Goal: Task Accomplishment & Management: Manage account settings

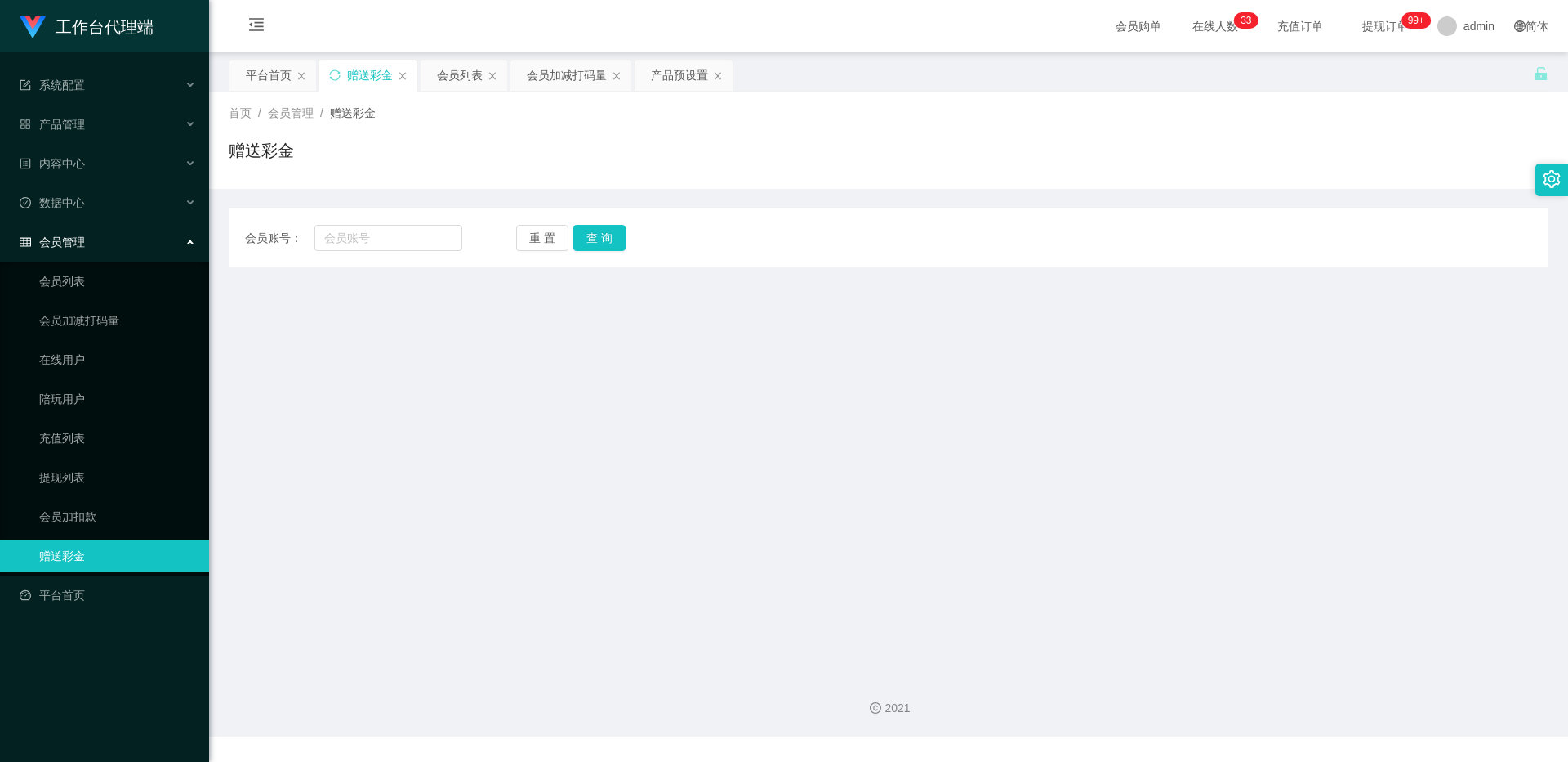
click at [98, 547] on link "赠送彩金" at bounding box center [117, 555] width 157 height 32
click at [102, 518] on link "会员加扣款" at bounding box center [117, 516] width 157 height 32
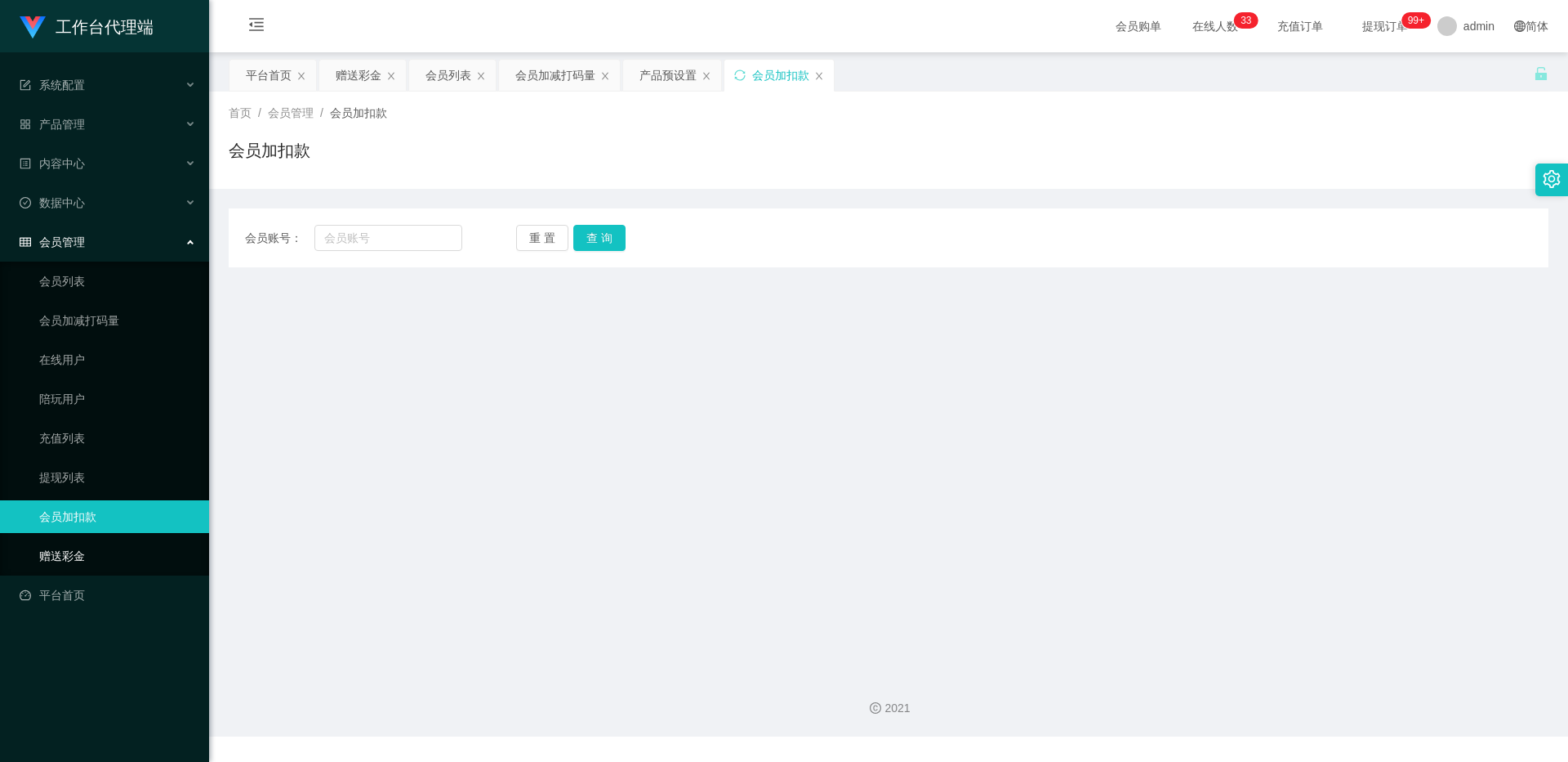
click at [97, 544] on link "赠送彩金" at bounding box center [117, 555] width 157 height 32
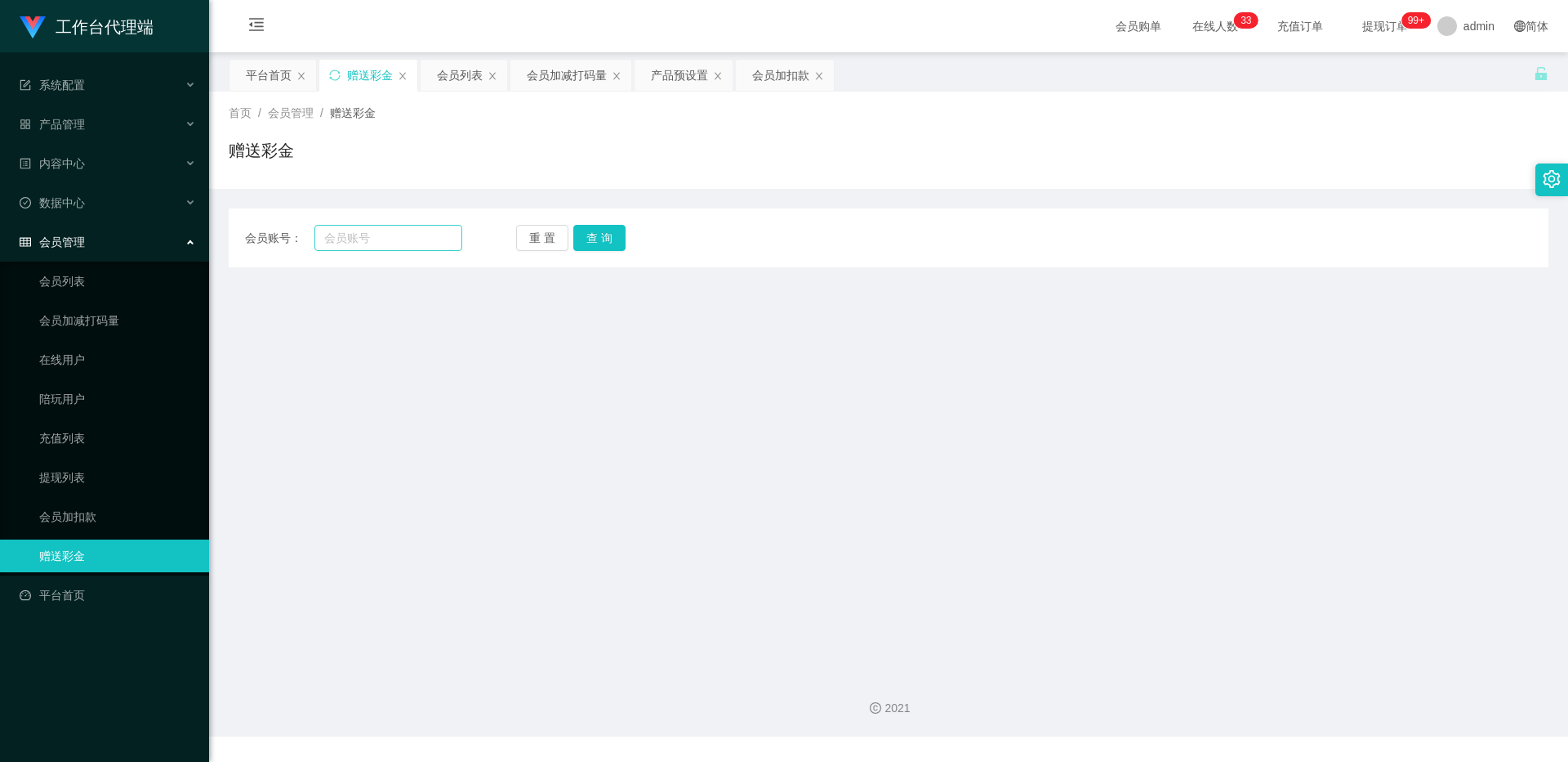
drag, startPoint x: 364, startPoint y: 221, endPoint x: 365, endPoint y: 234, distance: 13.0
click at [364, 221] on div "会员账号： 重 置 查 询 会员账号 会员姓名 账号余额 操作类型 彩金加款 彩金扣款 金额 确 定" at bounding box center [888, 237] width 1320 height 59
click at [365, 234] on input "text" at bounding box center [388, 238] width 148 height 27
paste input "HiiO415"
type input "HiiO415"
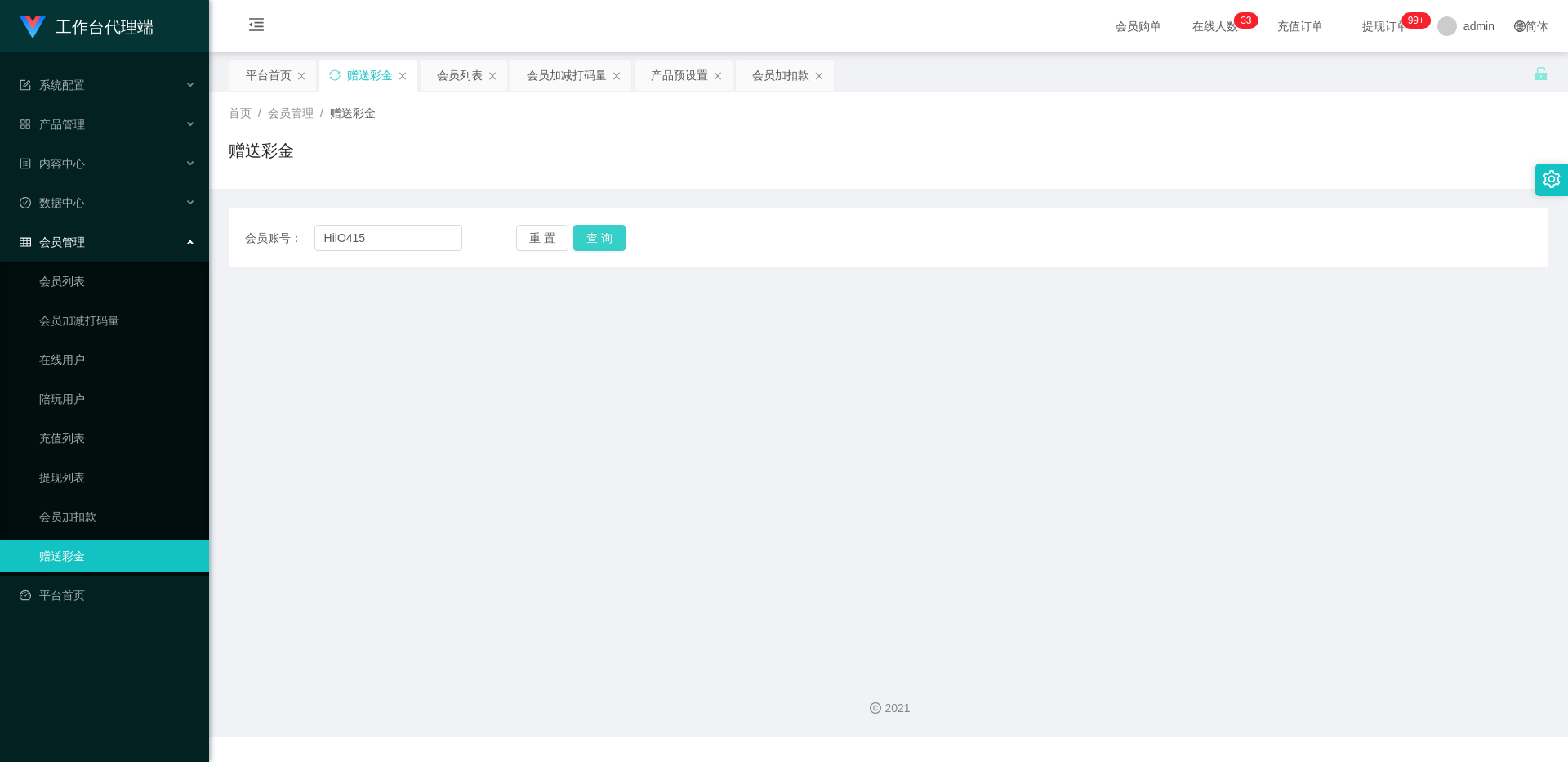
click at [592, 235] on button "查 询" at bounding box center [599, 238] width 52 height 27
click at [98, 506] on link "会员加扣款" at bounding box center [117, 516] width 157 height 32
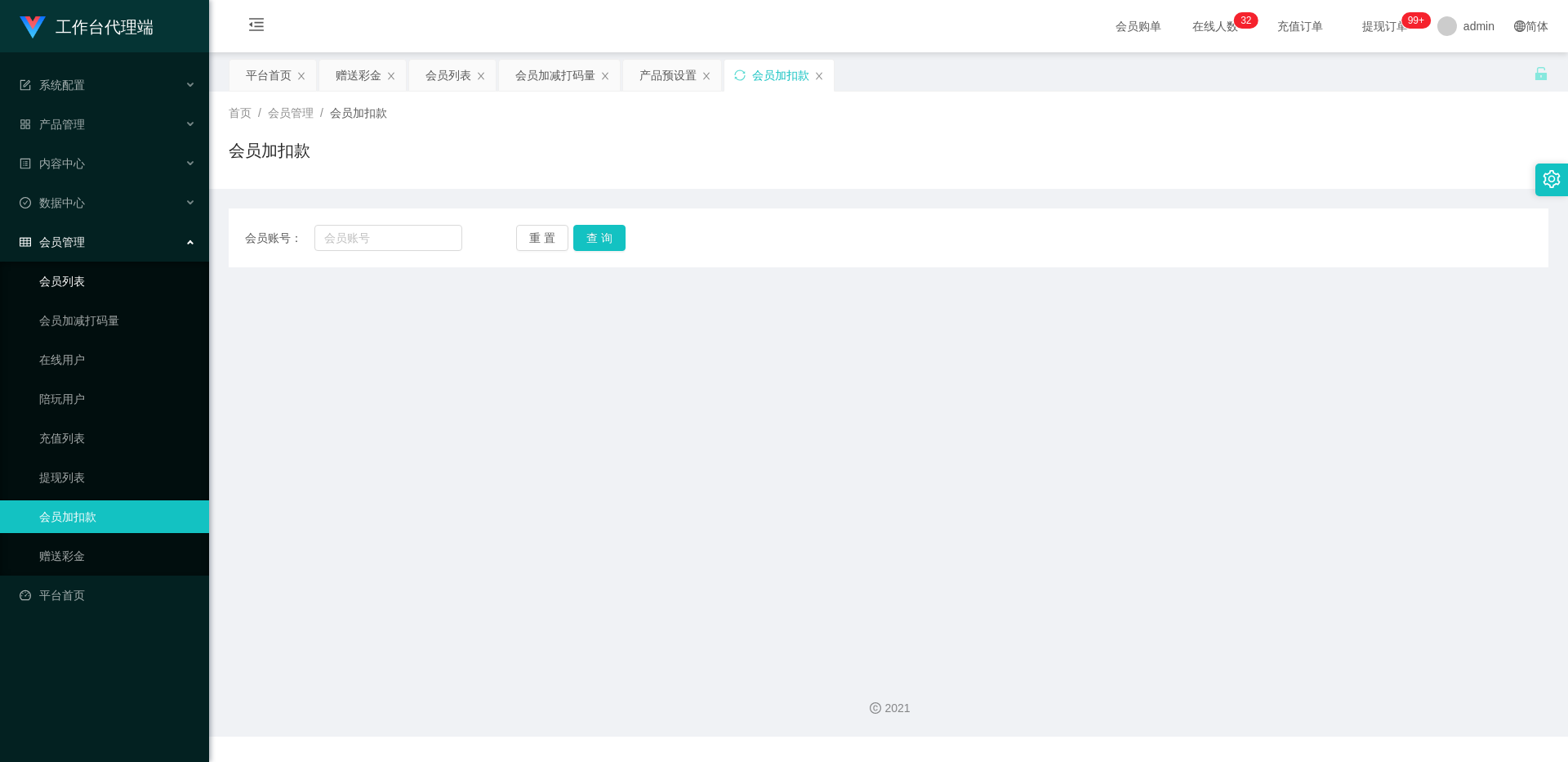
click at [105, 279] on link "会员列表" at bounding box center [117, 280] width 157 height 32
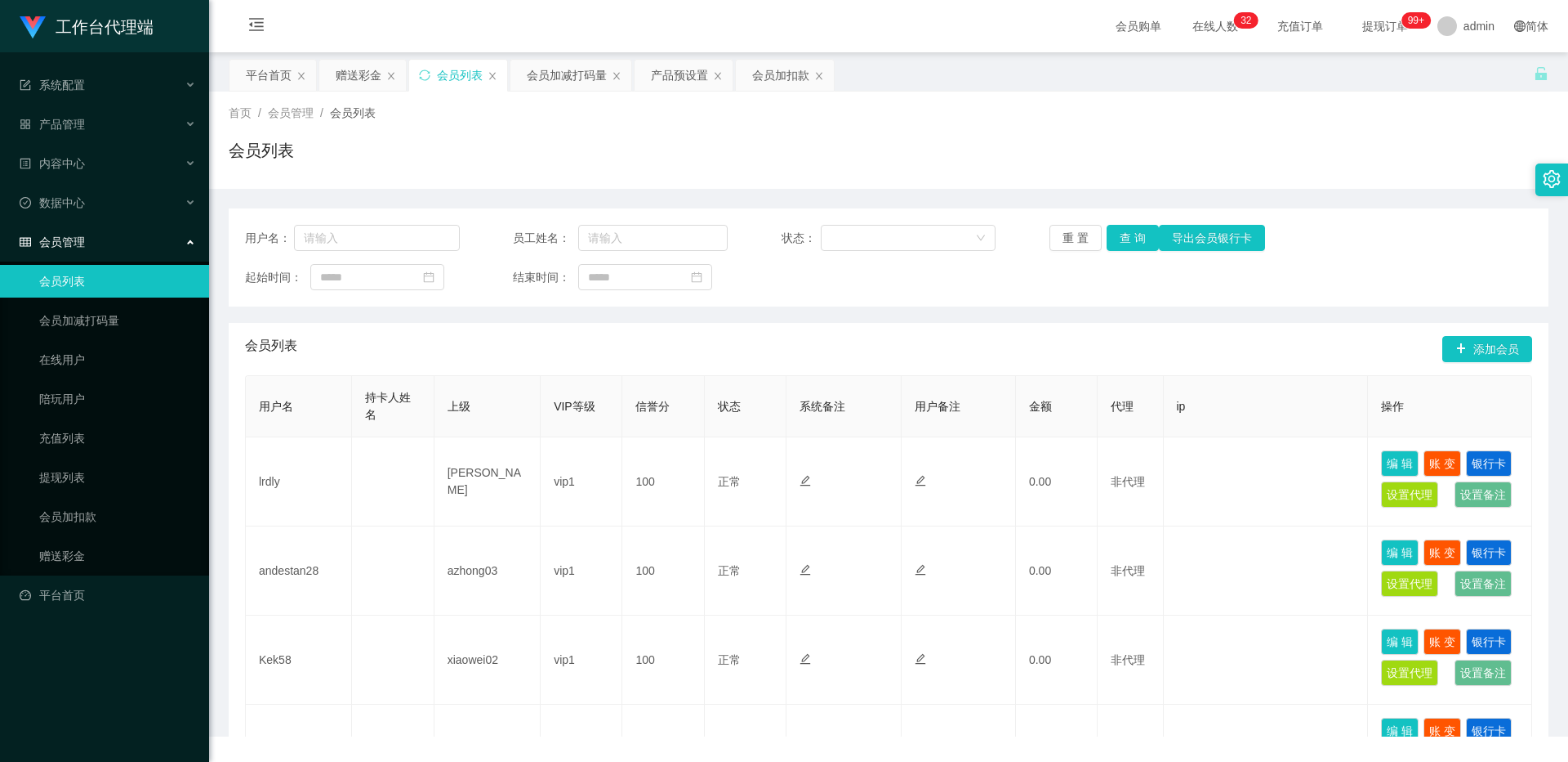
click at [138, 250] on div "会员管理" at bounding box center [104, 241] width 209 height 32
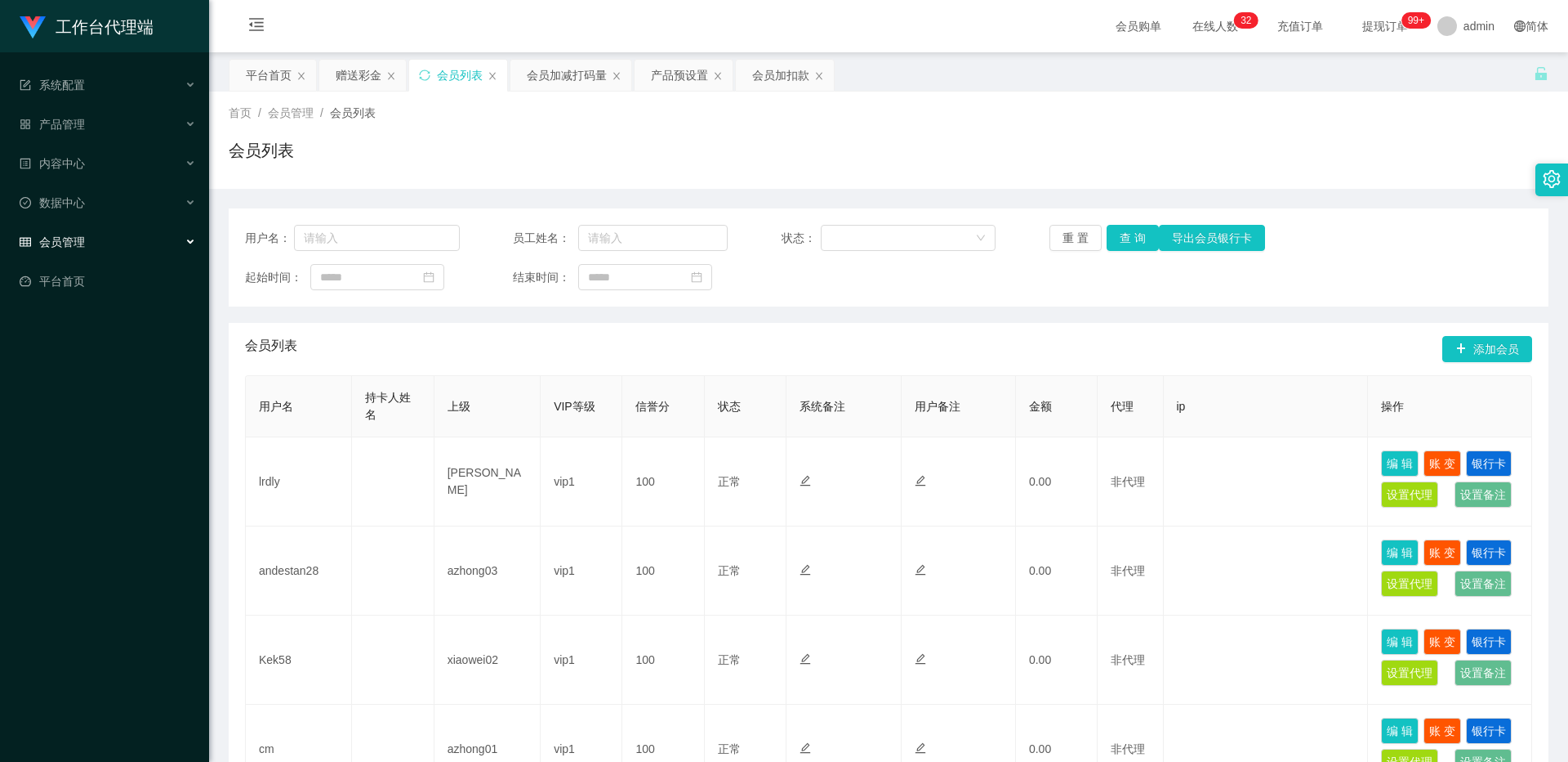
click at [123, 242] on div "会员管理" at bounding box center [104, 241] width 209 height 32
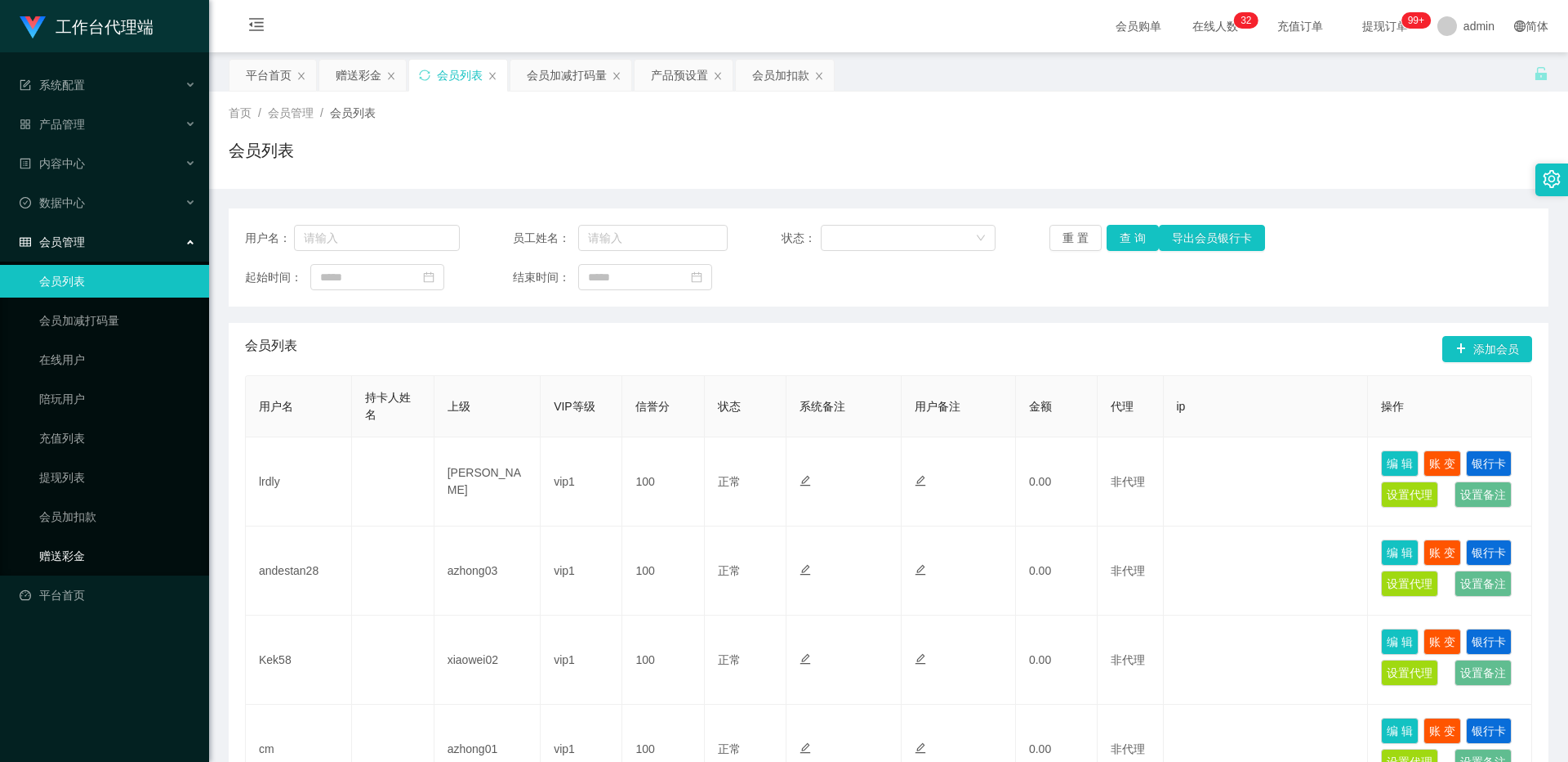
click at [85, 556] on link "赠送彩金" at bounding box center [117, 555] width 157 height 32
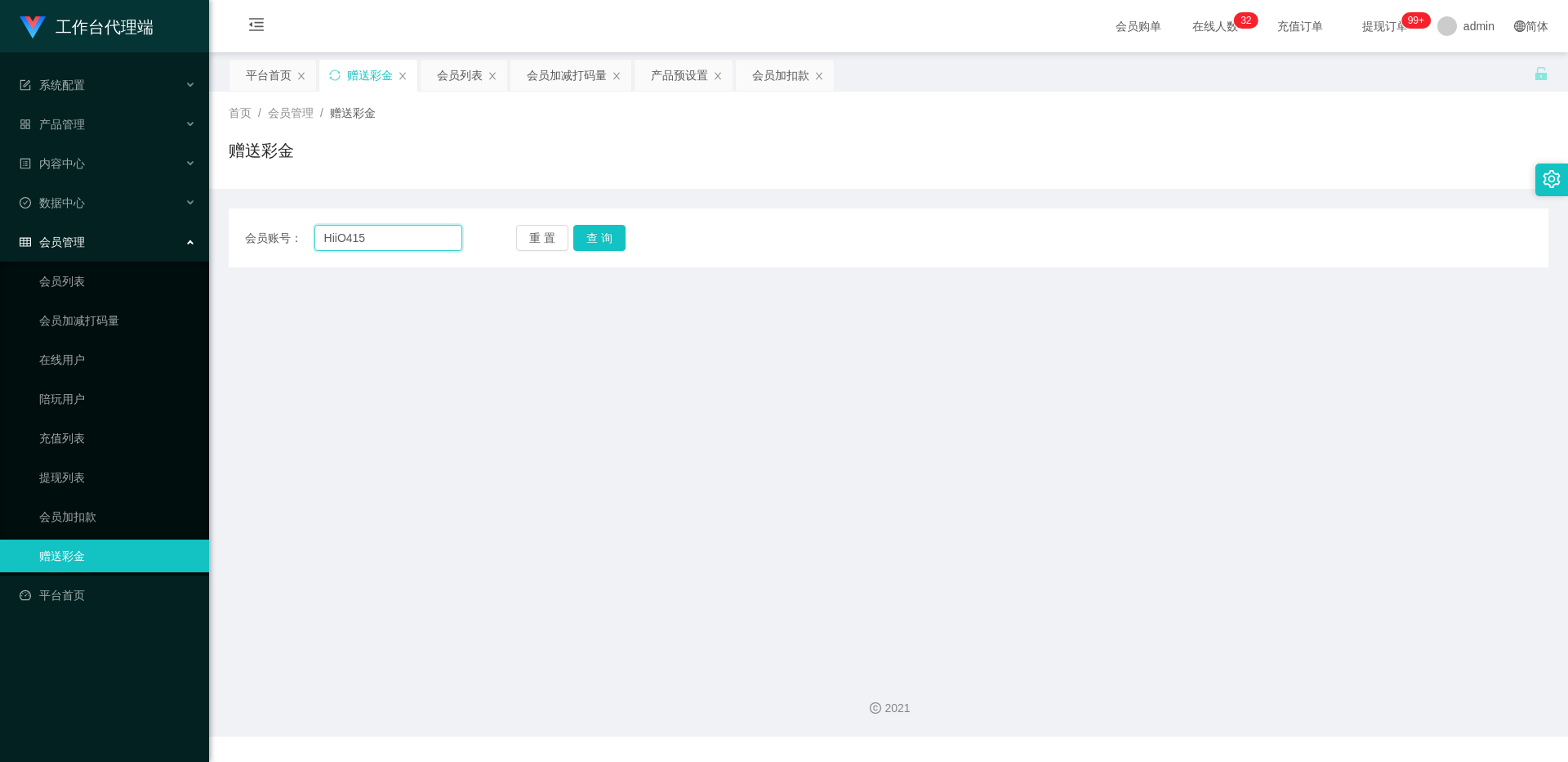
drag, startPoint x: 367, startPoint y: 232, endPoint x: 273, endPoint y: 232, distance: 94.0
click at [273, 232] on div "会员账号： HiiO415" at bounding box center [354, 238] width 217 height 27
click at [616, 237] on button "查 询" at bounding box center [599, 238] width 52 height 27
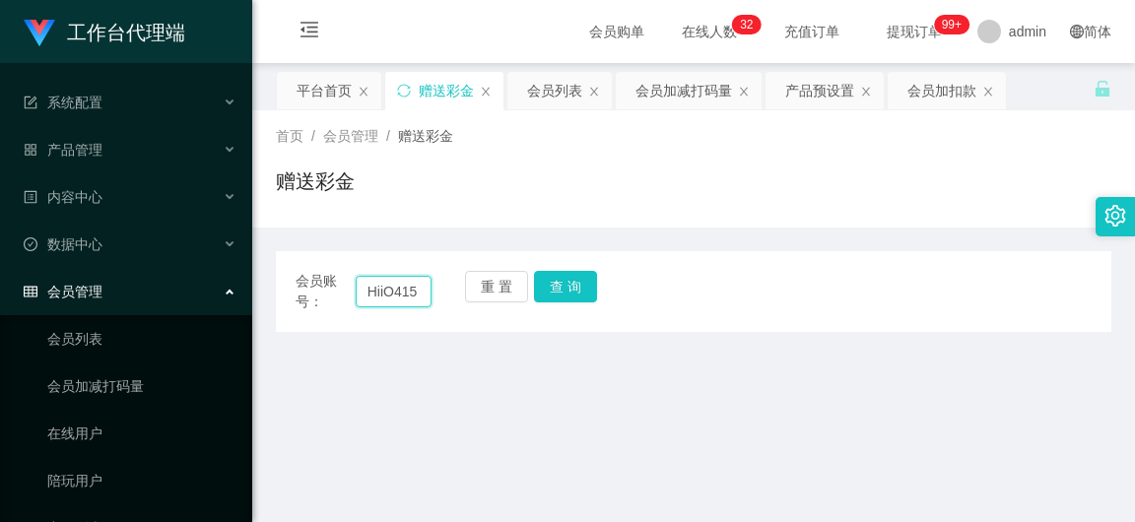
drag, startPoint x: 391, startPoint y: 299, endPoint x: 424, endPoint y: 289, distance: 34.0
click at [392, 298] on input "HiiO415" at bounding box center [394, 292] width 76 height 32
type input "Hii0415"
click at [568, 295] on button "查 询" at bounding box center [565, 287] width 63 height 32
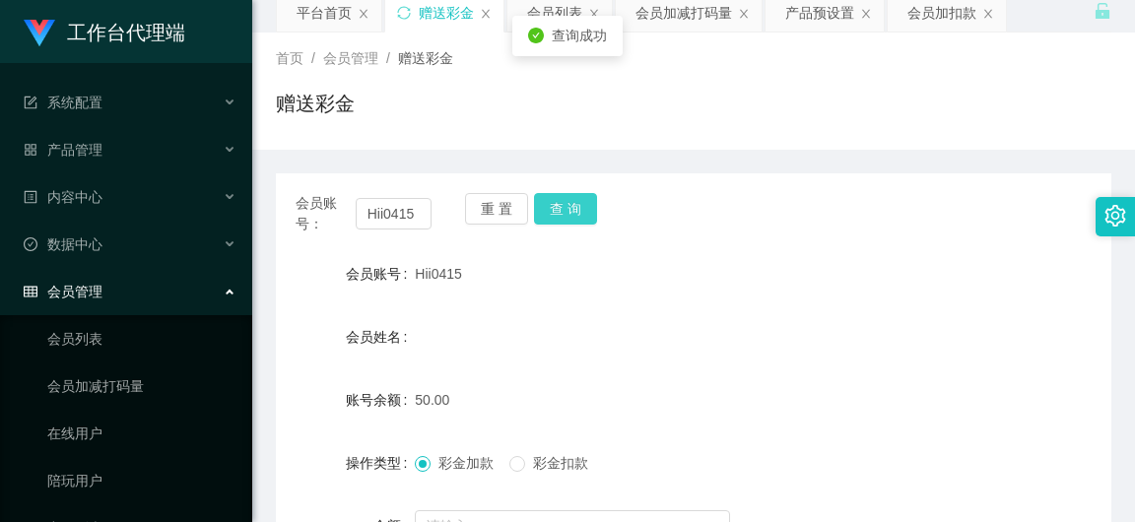
scroll to position [197, 0]
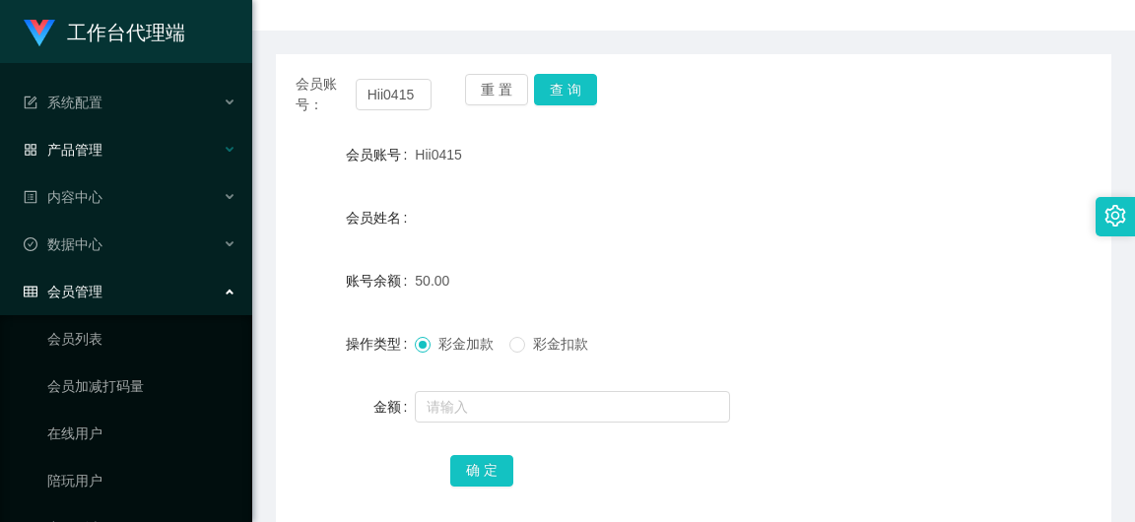
click at [104, 135] on div "产品管理" at bounding box center [126, 149] width 252 height 39
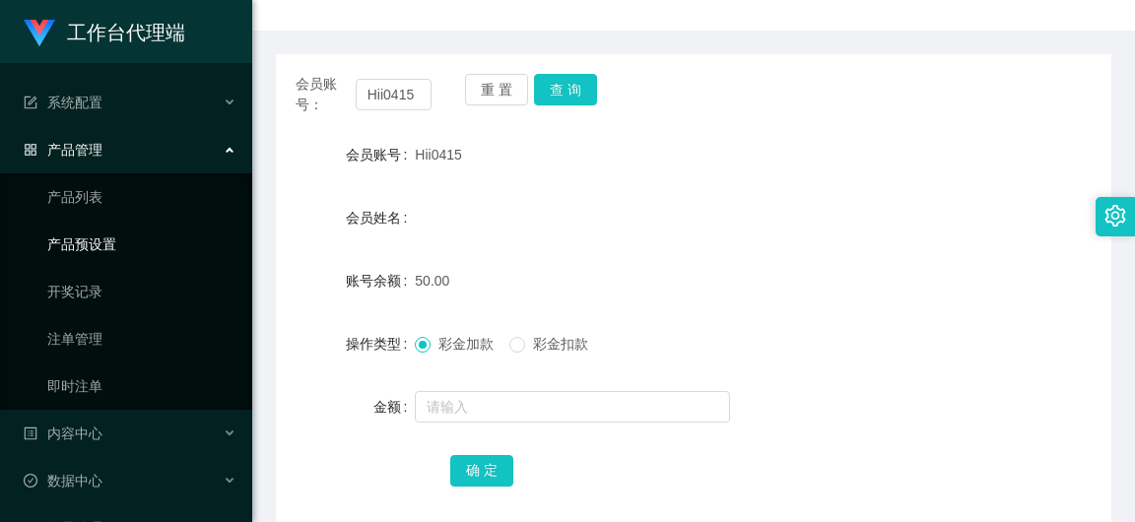
click at [119, 234] on link "产品预设置" at bounding box center [141, 244] width 189 height 39
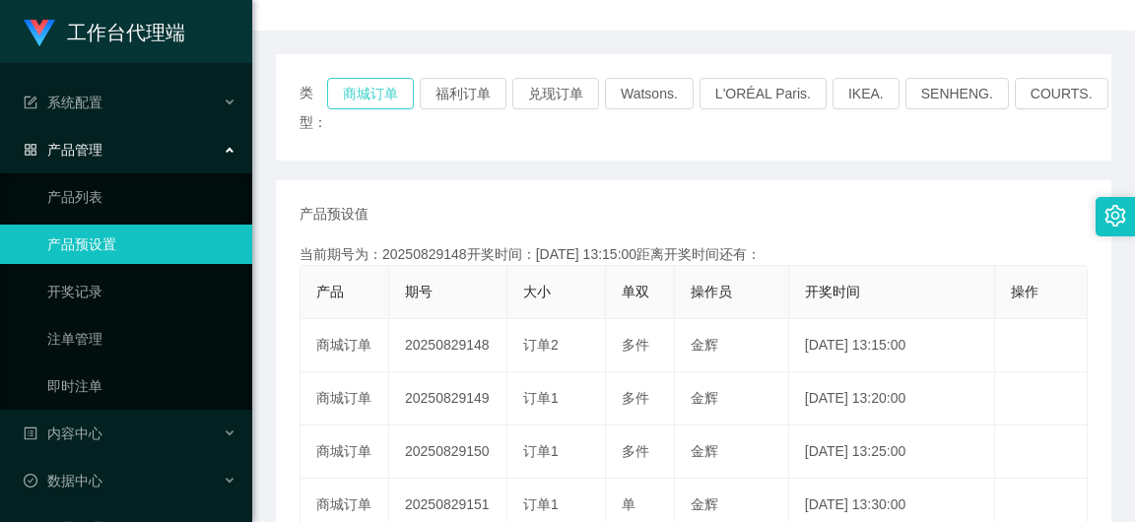
click at [371, 102] on button "商城订单" at bounding box center [370, 94] width 87 height 32
click at [114, 375] on link "即时注单" at bounding box center [141, 386] width 189 height 39
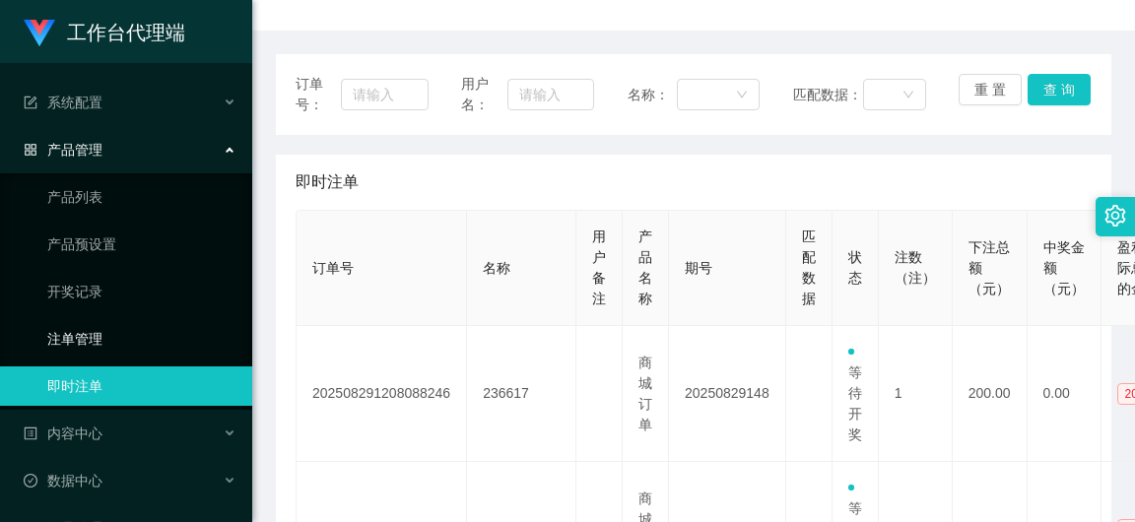
click at [118, 337] on link "注单管理" at bounding box center [141, 338] width 189 height 39
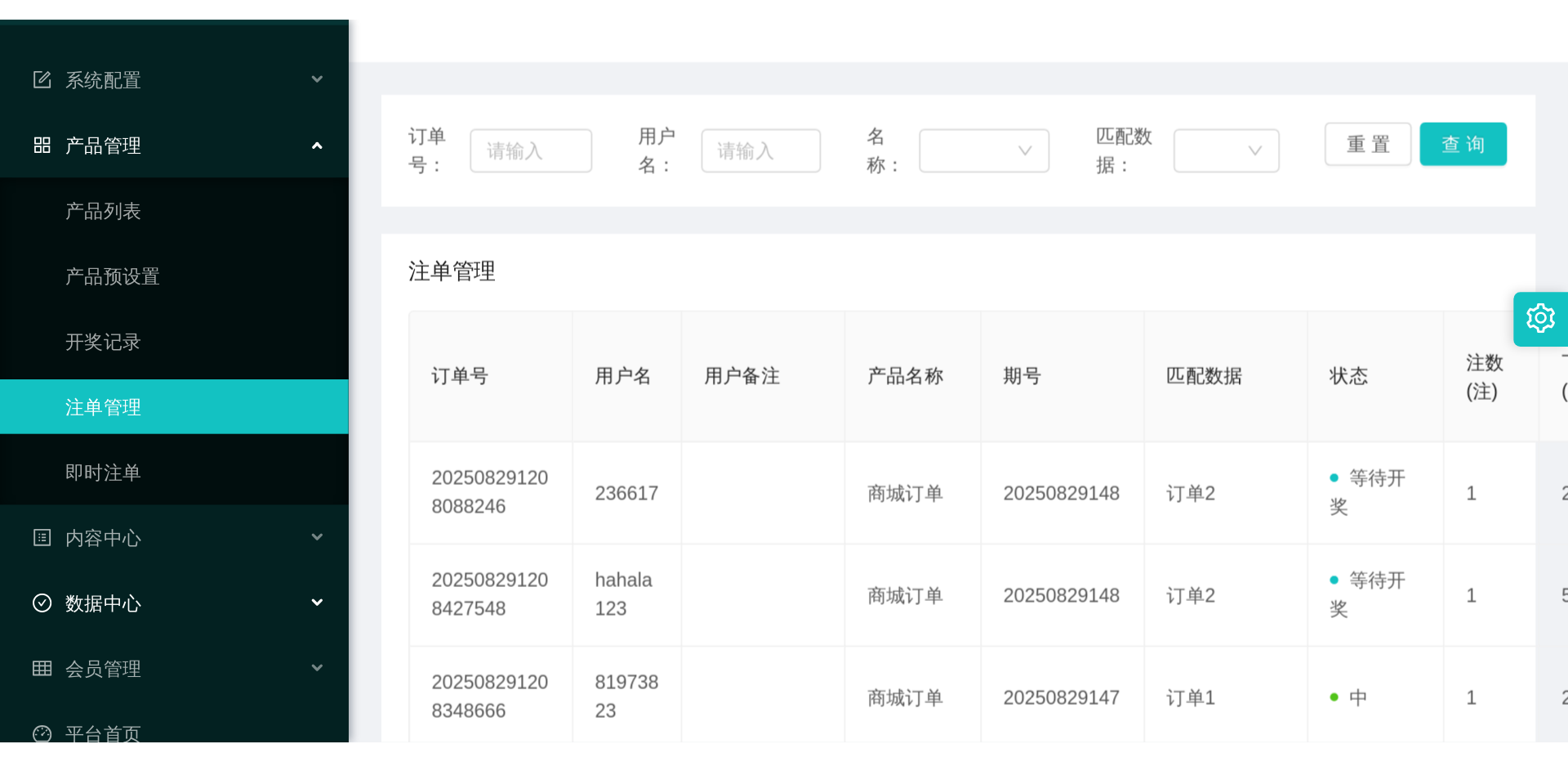
scroll to position [77, 0]
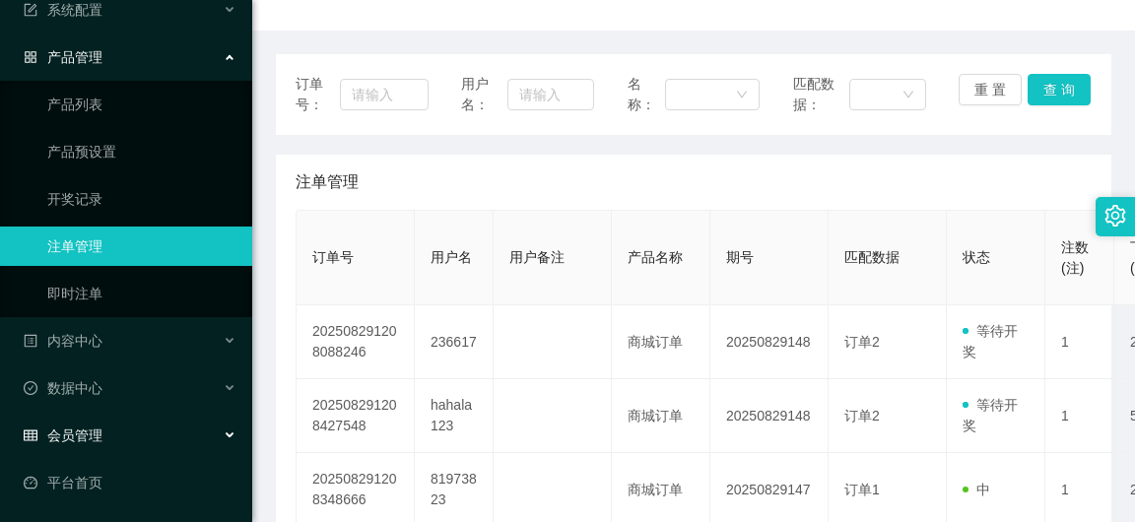
click at [97, 438] on span "会员管理" at bounding box center [63, 436] width 79 height 16
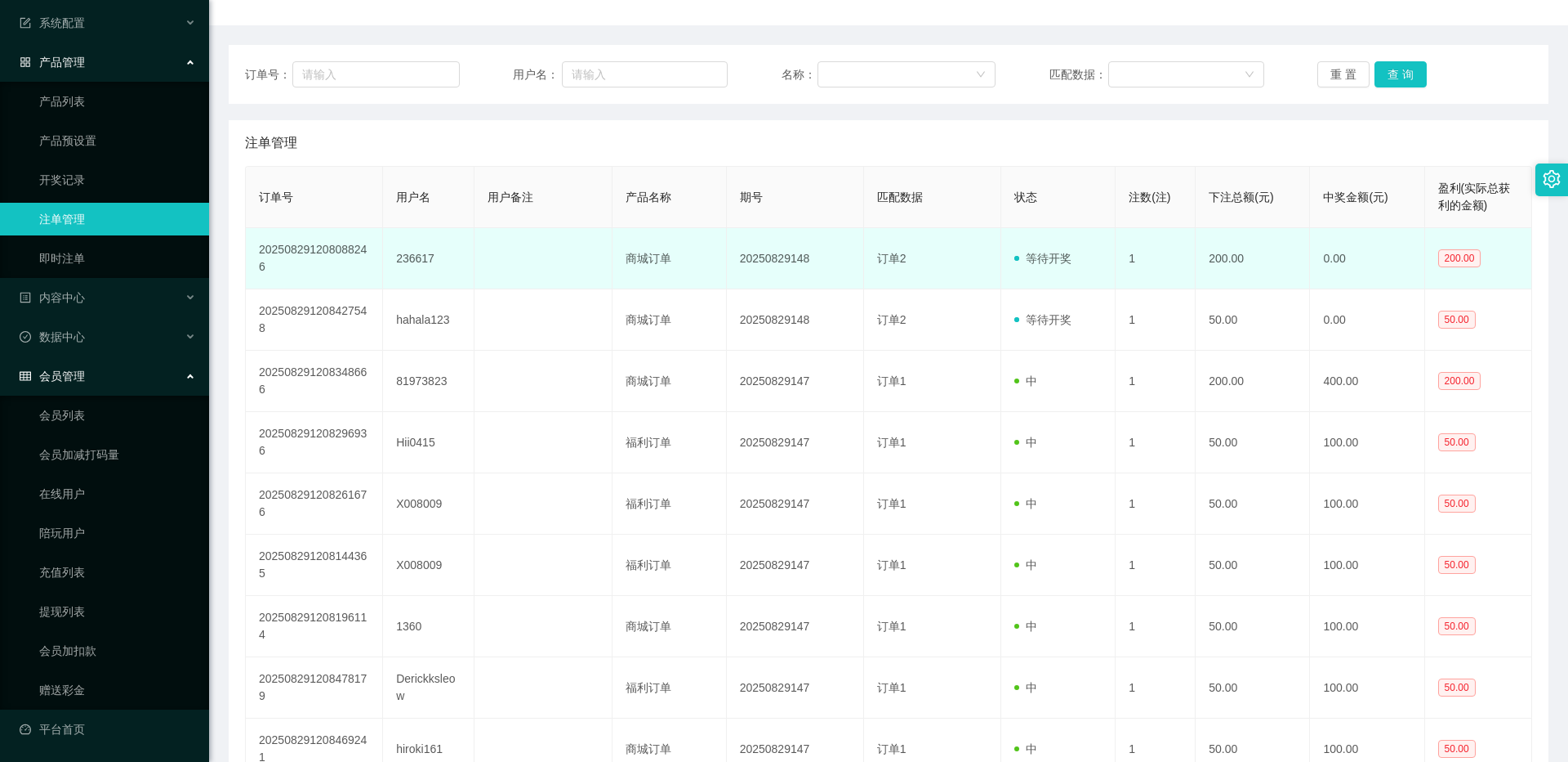
scroll to position [62, 0]
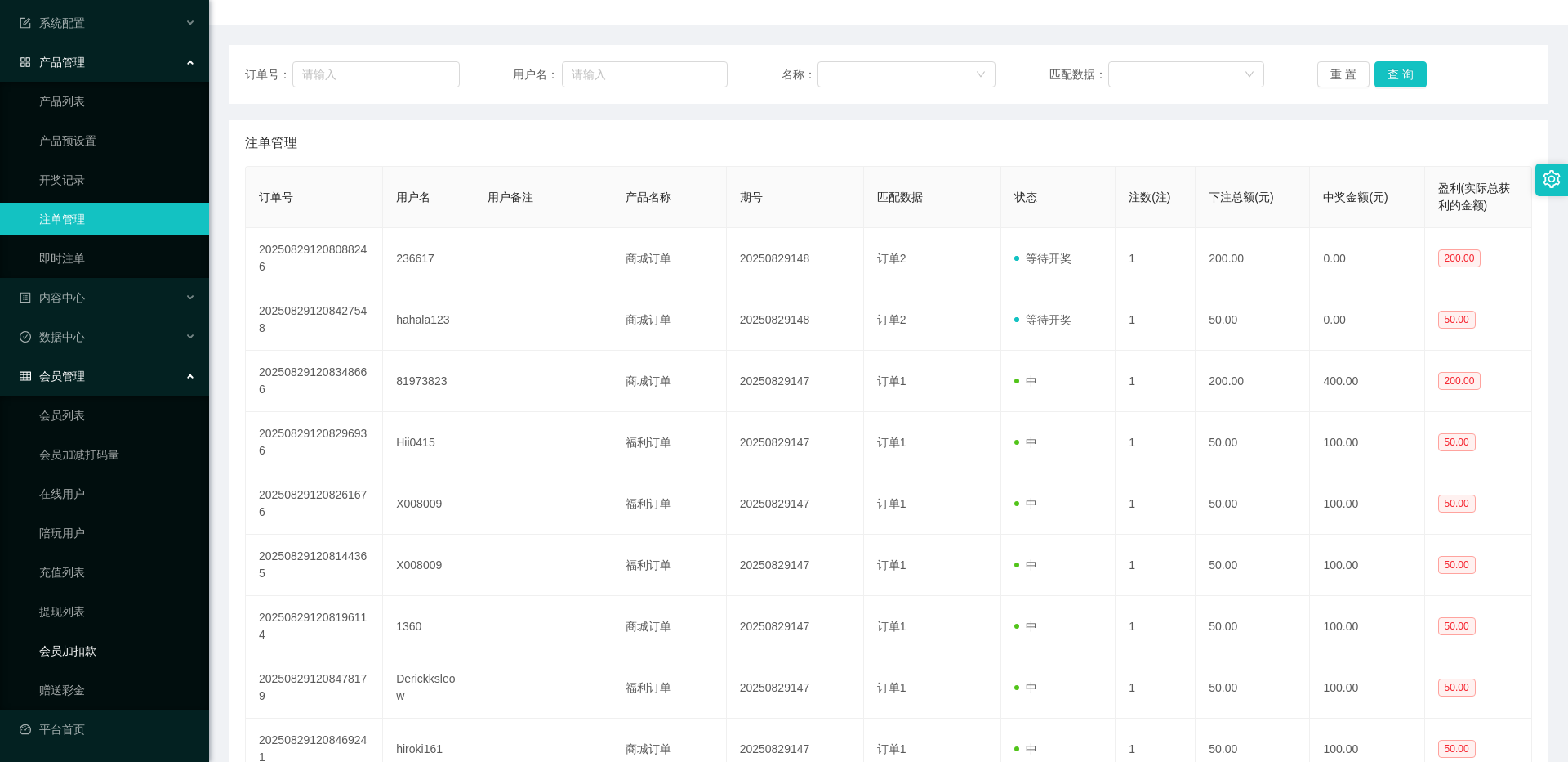
click at [85, 646] on link "会员加扣款" at bounding box center [117, 650] width 157 height 32
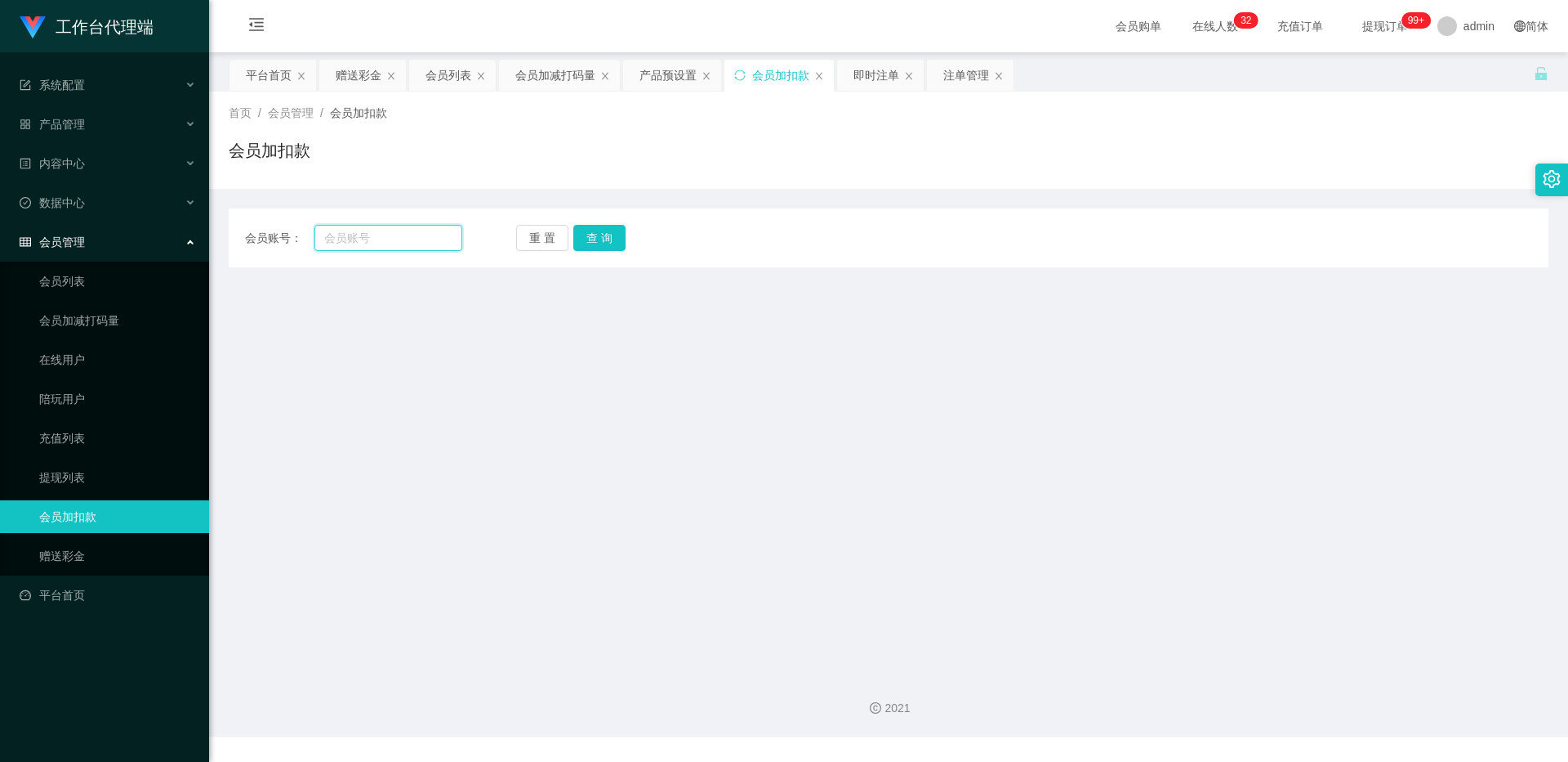
click at [370, 238] on input "text" at bounding box center [388, 238] width 148 height 27
paste input "HiiO415"
click at [593, 238] on button "查 询" at bounding box center [599, 238] width 52 height 27
drag, startPoint x: 345, startPoint y: 240, endPoint x: 359, endPoint y: 240, distance: 14.0
click at [345, 240] on input "HiiO415" at bounding box center [388, 238] width 148 height 27
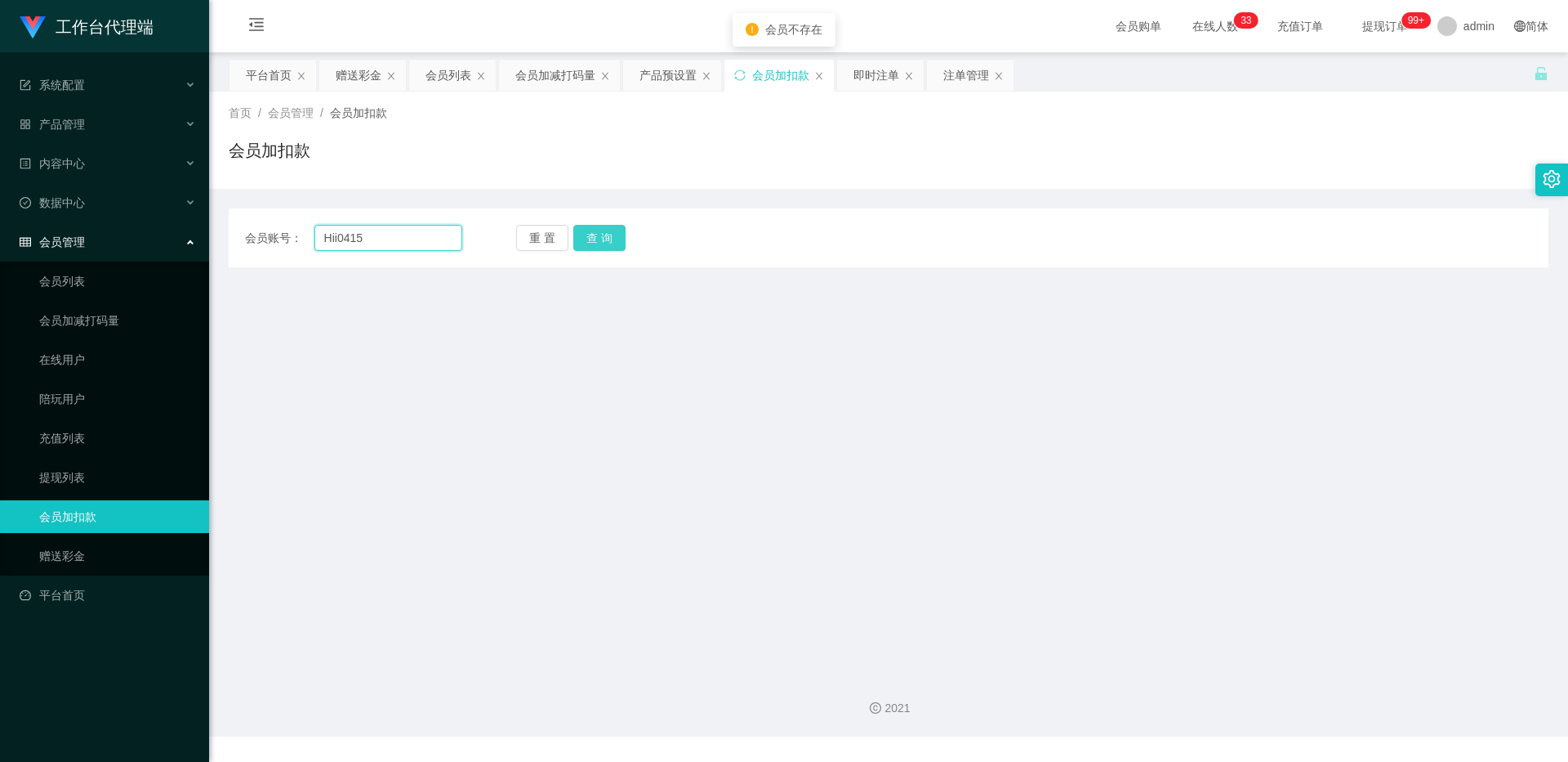
type input "Hii0415"
click at [604, 243] on button "查 询" at bounding box center [599, 238] width 52 height 27
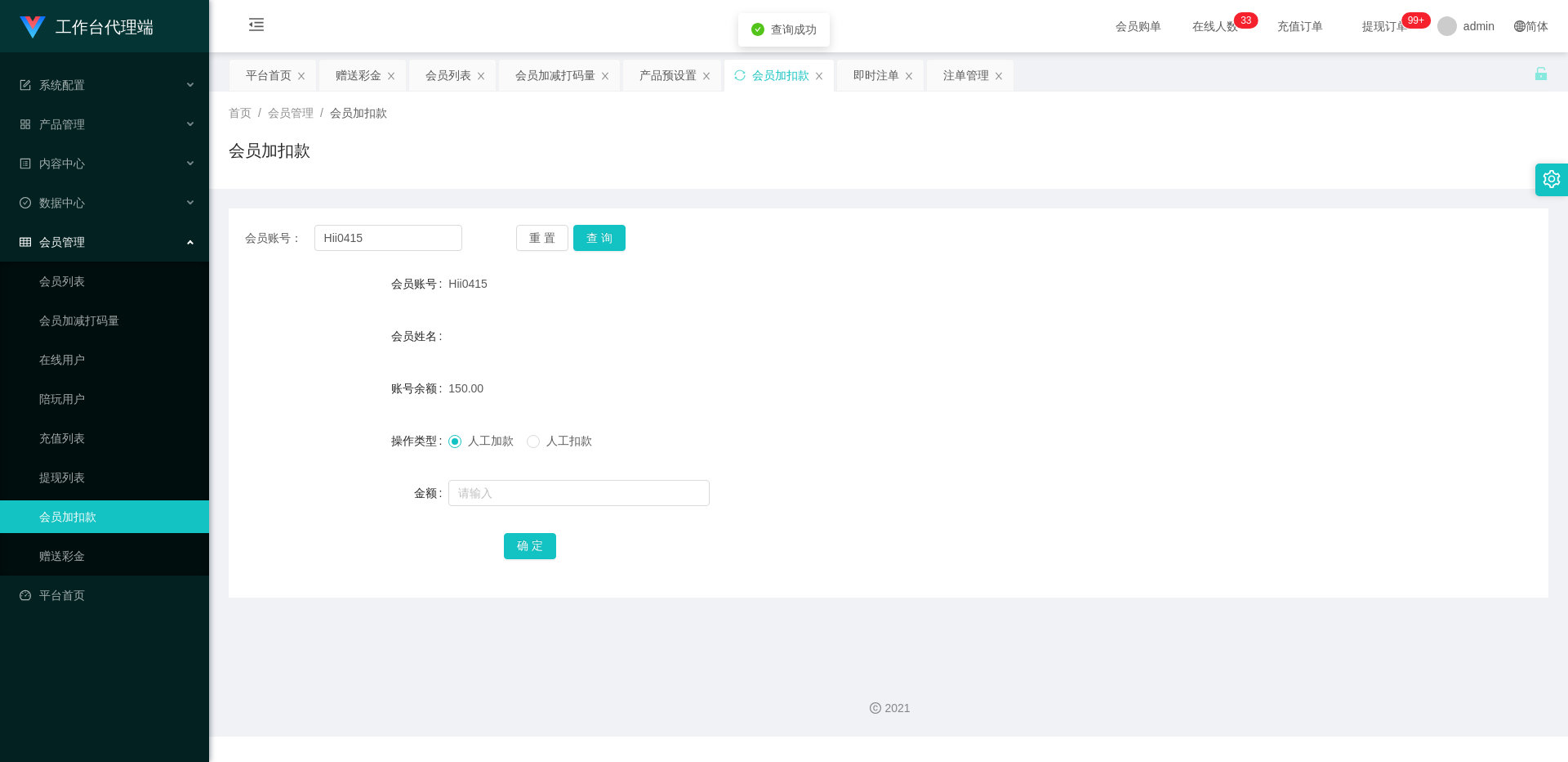
click at [561, 439] on span "人工扣款" at bounding box center [569, 440] width 59 height 13
click at [598, 239] on button "查 询" at bounding box center [599, 238] width 52 height 27
drag, startPoint x: 427, startPoint y: 244, endPoint x: 278, endPoint y: 234, distance: 149.3
click at [278, 234] on div "会员账号： Hii0415" at bounding box center [354, 238] width 217 height 27
paste input "text"
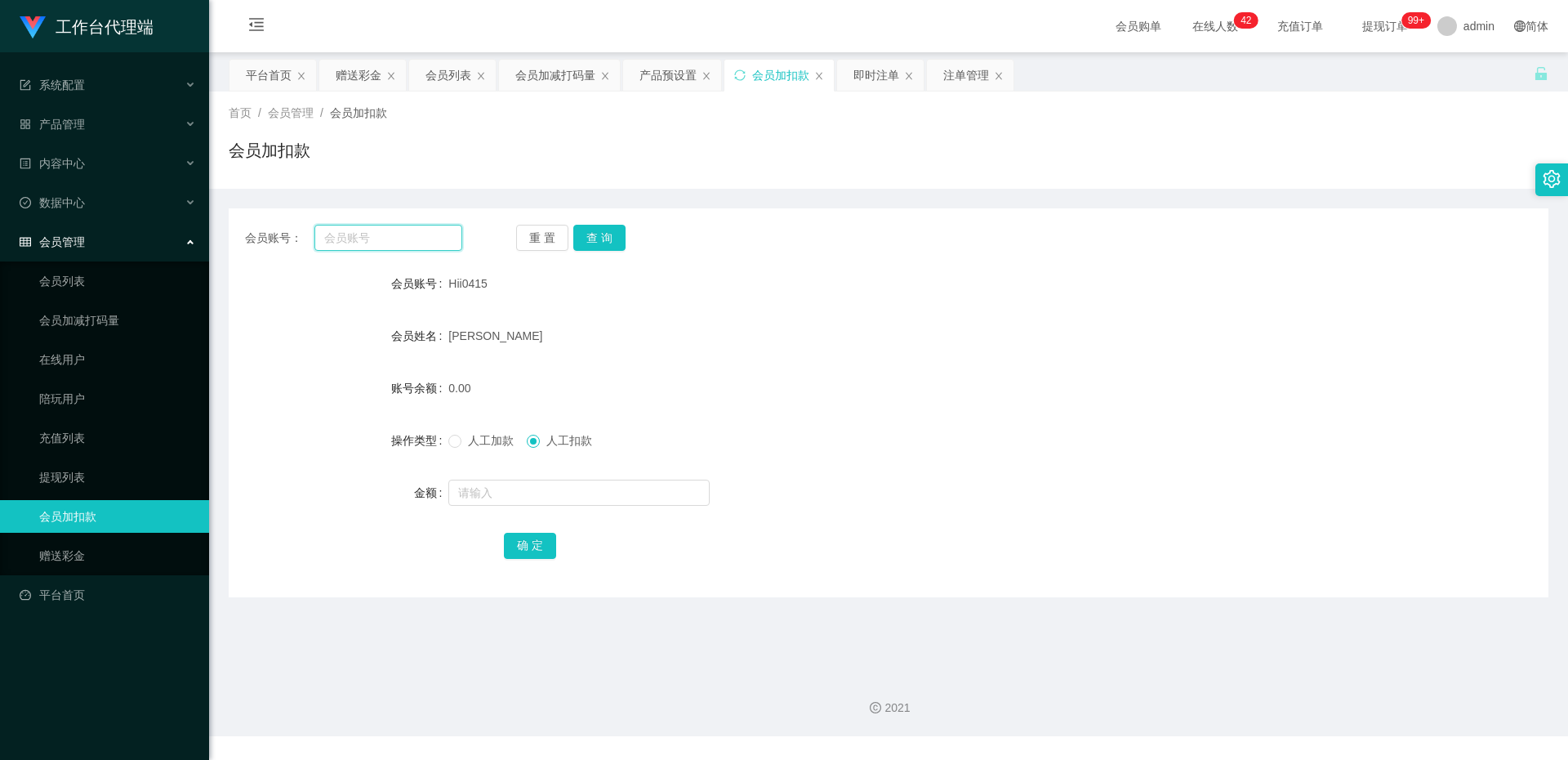
click at [420, 230] on input "text" at bounding box center [388, 238] width 148 height 27
click at [420, 229] on input "D" at bounding box center [388, 238] width 148 height 27
type input "Dt1687"
click at [605, 244] on button "查 询" at bounding box center [599, 238] width 52 height 27
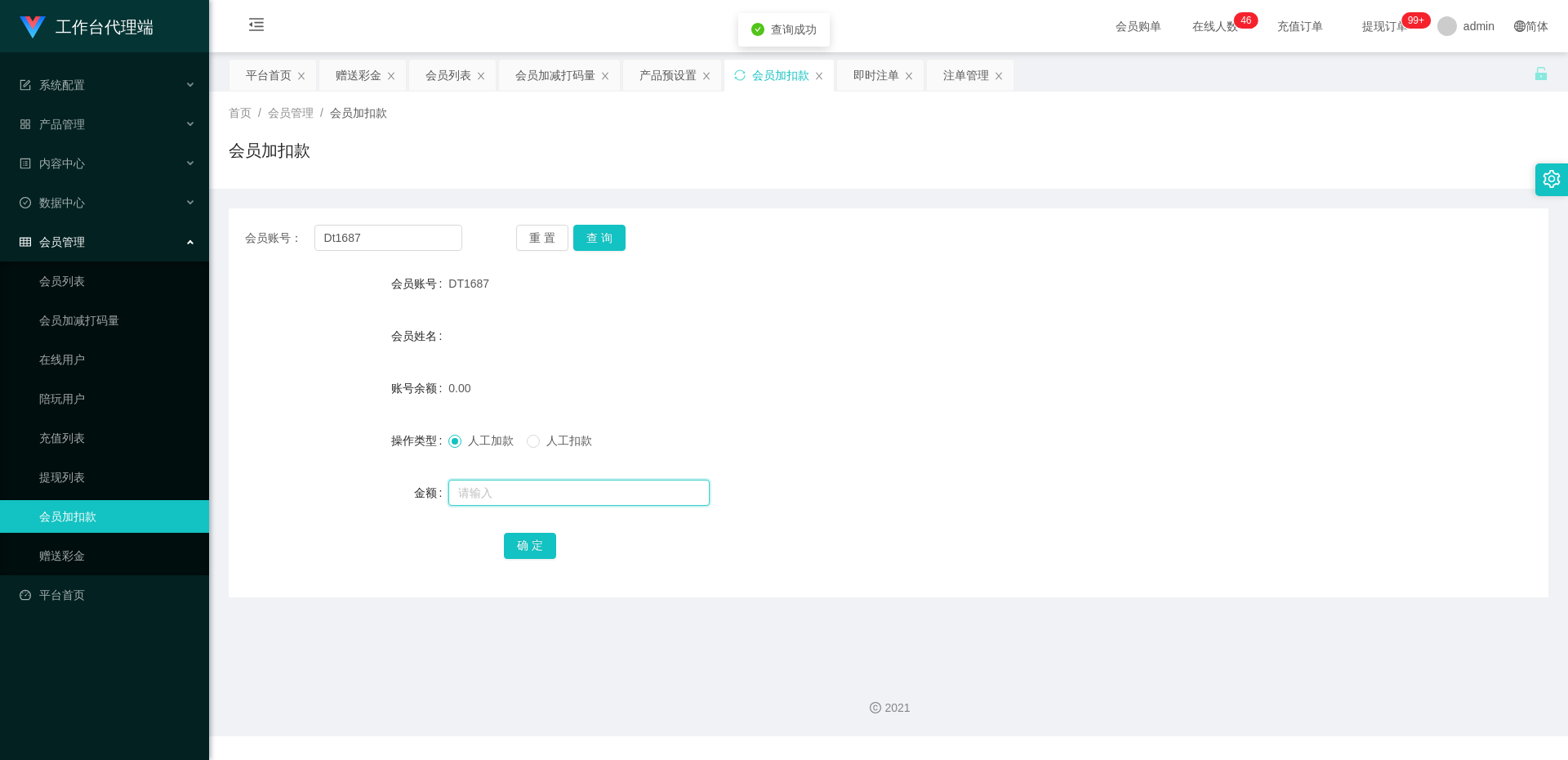
click at [484, 483] on input "text" at bounding box center [578, 493] width 261 height 27
type input "100"
click at [530, 555] on button "确 定" at bounding box center [530, 546] width 52 height 27
drag, startPoint x: 389, startPoint y: 224, endPoint x: 338, endPoint y: 231, distance: 51.5
click at [367, 232] on div "会员账号： Dt1687 重 置 查 询 会员账号 DT1687 会员姓名 账号余额 100.00 操作类型 人工加款 人工扣款 金额 确 定" at bounding box center [888, 402] width 1320 height 389
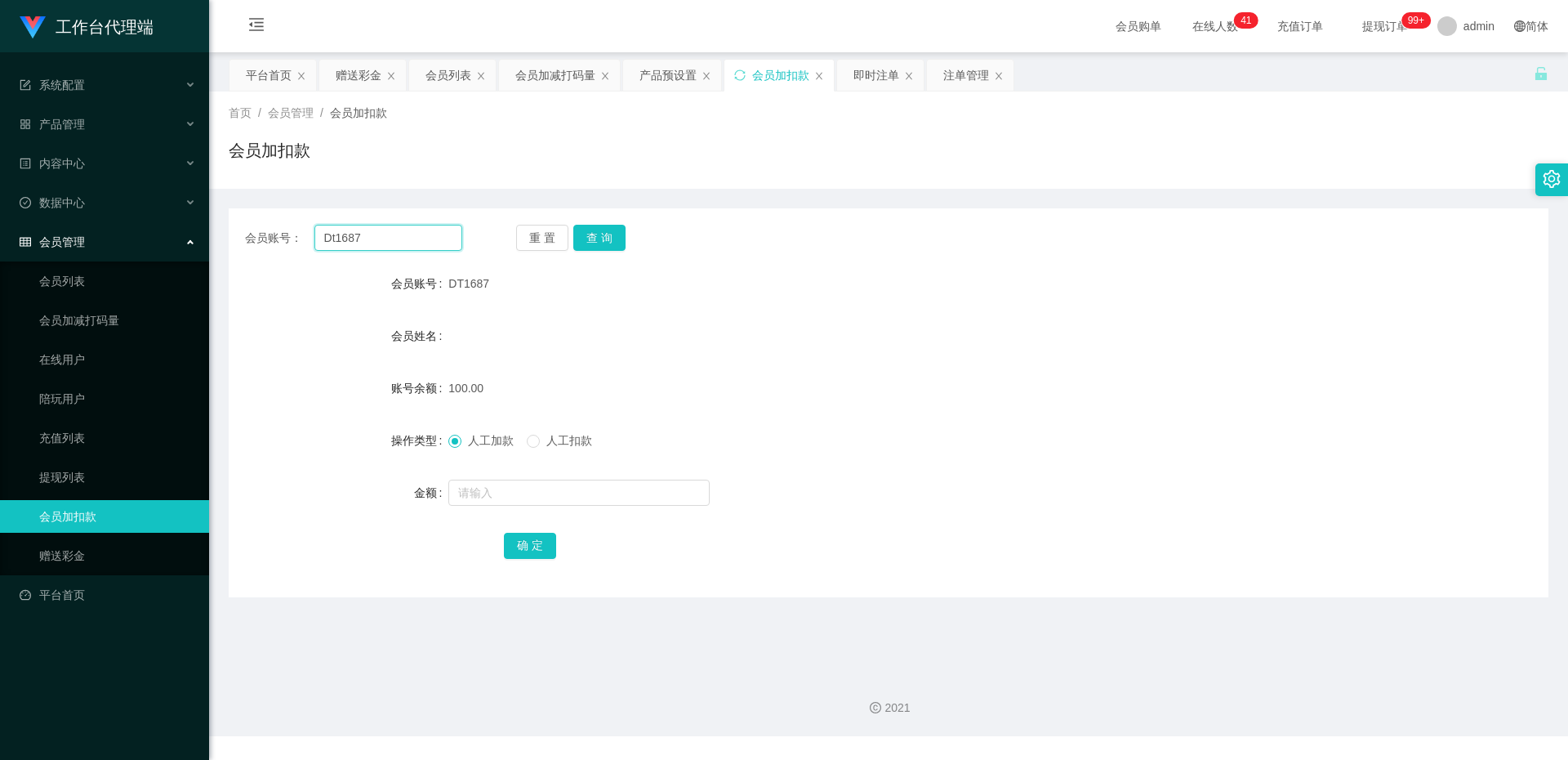
click at [428, 240] on input "Dt1687" at bounding box center [388, 238] width 148 height 27
paste input "Samiulhasan25"
type input "Samiulhasan25"
click at [592, 243] on button "查 询" at bounding box center [599, 238] width 52 height 27
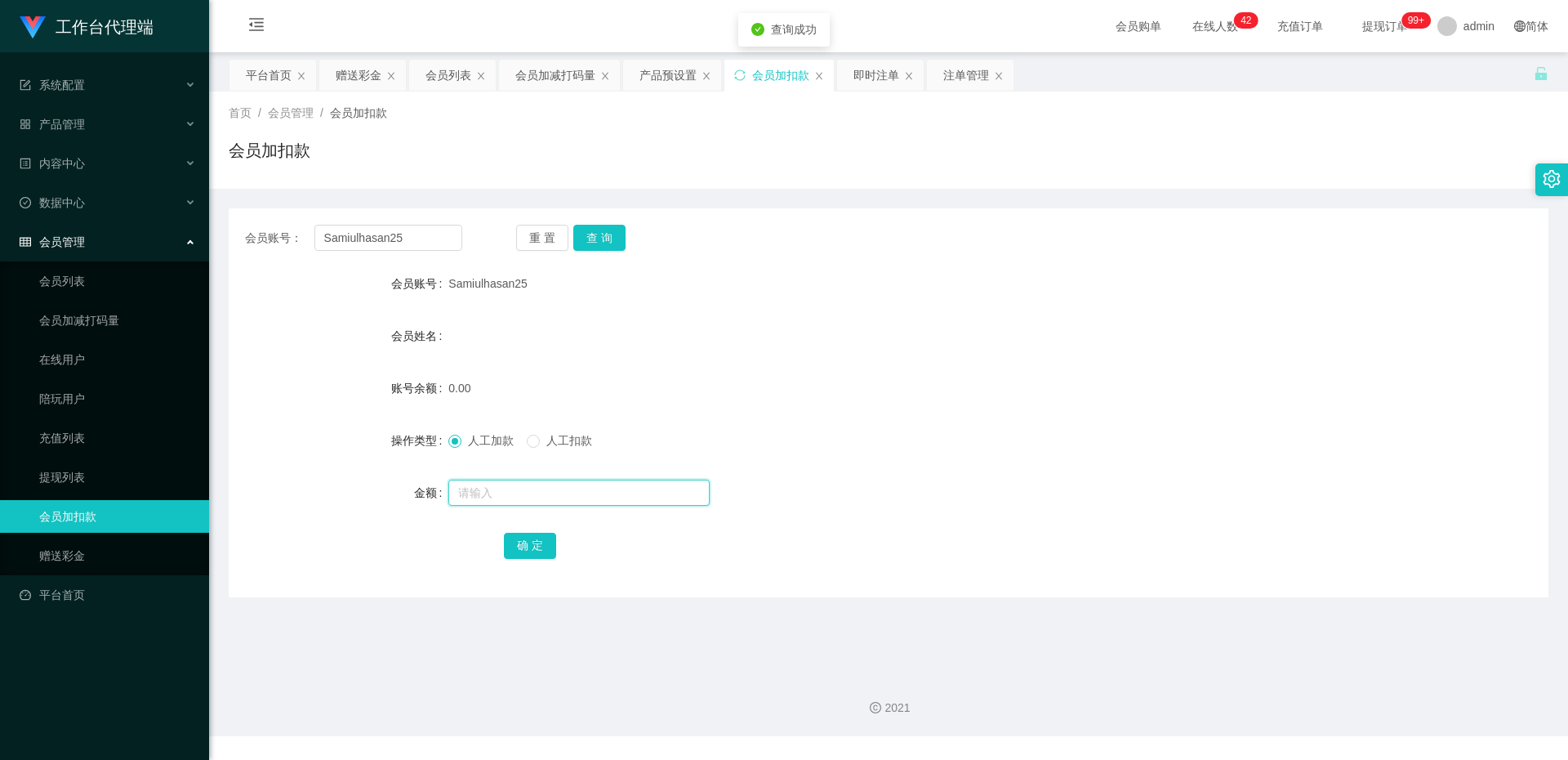
click at [477, 487] on input "text" at bounding box center [578, 493] width 261 height 27
type input "100"
drag, startPoint x: 477, startPoint y: 487, endPoint x: 516, endPoint y: 546, distance: 70.7
click at [516, 546] on button "确 定" at bounding box center [530, 546] width 52 height 27
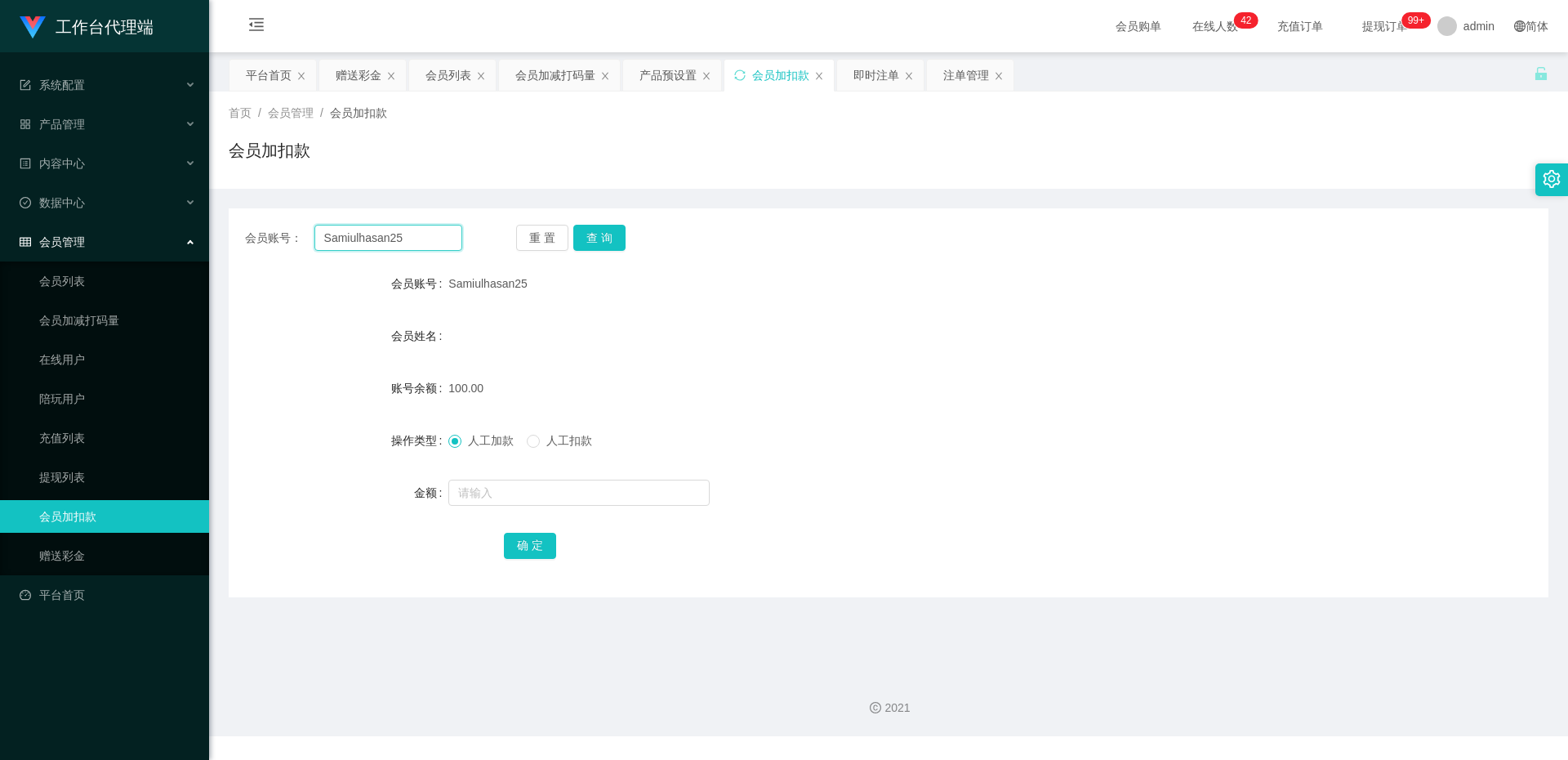
drag, startPoint x: 421, startPoint y: 240, endPoint x: 273, endPoint y: 240, distance: 148.0
click at [273, 240] on div "会员账号： Samiulhasan25" at bounding box center [354, 238] width 217 height 27
paste input "83559244"
type input "83559244"
click at [586, 233] on button "查 询" at bounding box center [599, 238] width 52 height 27
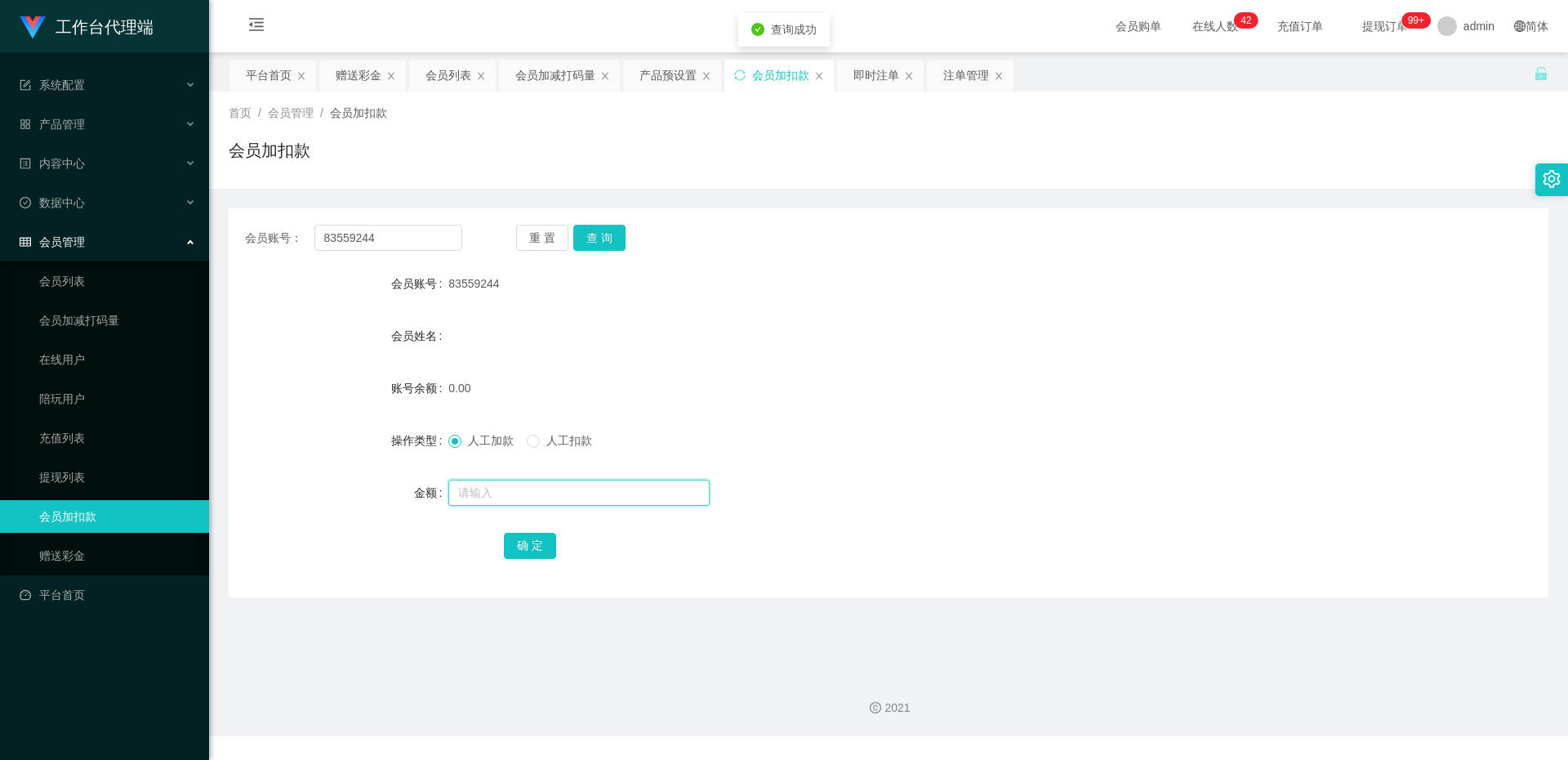
click at [497, 503] on input "text" at bounding box center [578, 493] width 261 height 27
type input "100"
click at [514, 535] on button "确 定" at bounding box center [530, 546] width 52 height 27
click at [610, 247] on button "查 询" at bounding box center [599, 238] width 52 height 27
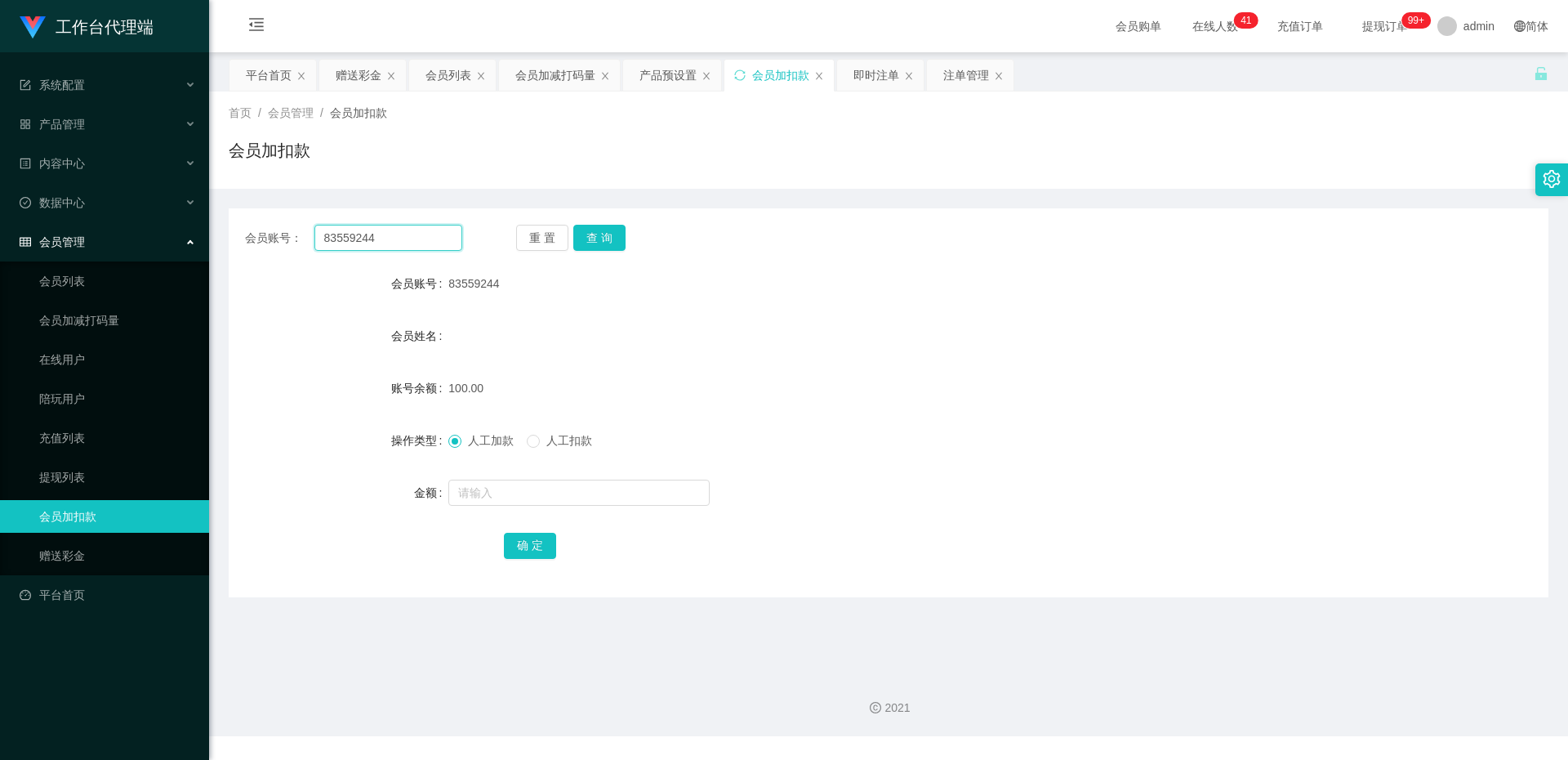
drag, startPoint x: 403, startPoint y: 245, endPoint x: 273, endPoint y: 242, distance: 130.0
click at [273, 242] on div "会员账号： 83559244" at bounding box center [354, 238] width 217 height 27
paste input "603809"
click at [598, 240] on button "查 询" at bounding box center [599, 238] width 52 height 27
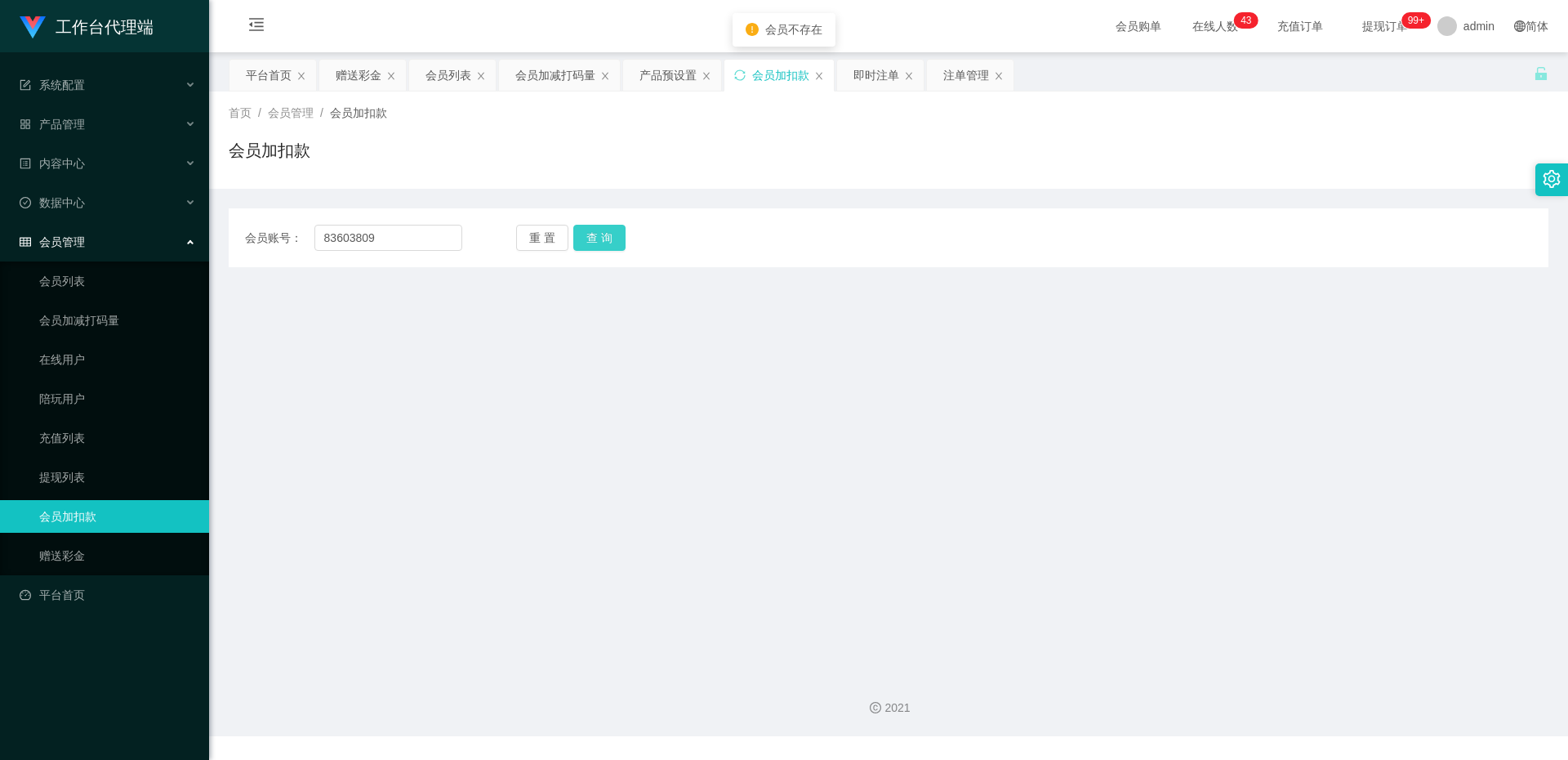
click at [595, 242] on button "查 询" at bounding box center [599, 238] width 52 height 27
drag, startPoint x: 419, startPoint y: 235, endPoint x: 273, endPoint y: 226, distance: 146.3
click at [273, 226] on div "会员账号： 83603809" at bounding box center [354, 238] width 217 height 27
paste input "Samiulhasan25"
click at [588, 244] on button "查 询" at bounding box center [599, 238] width 52 height 27
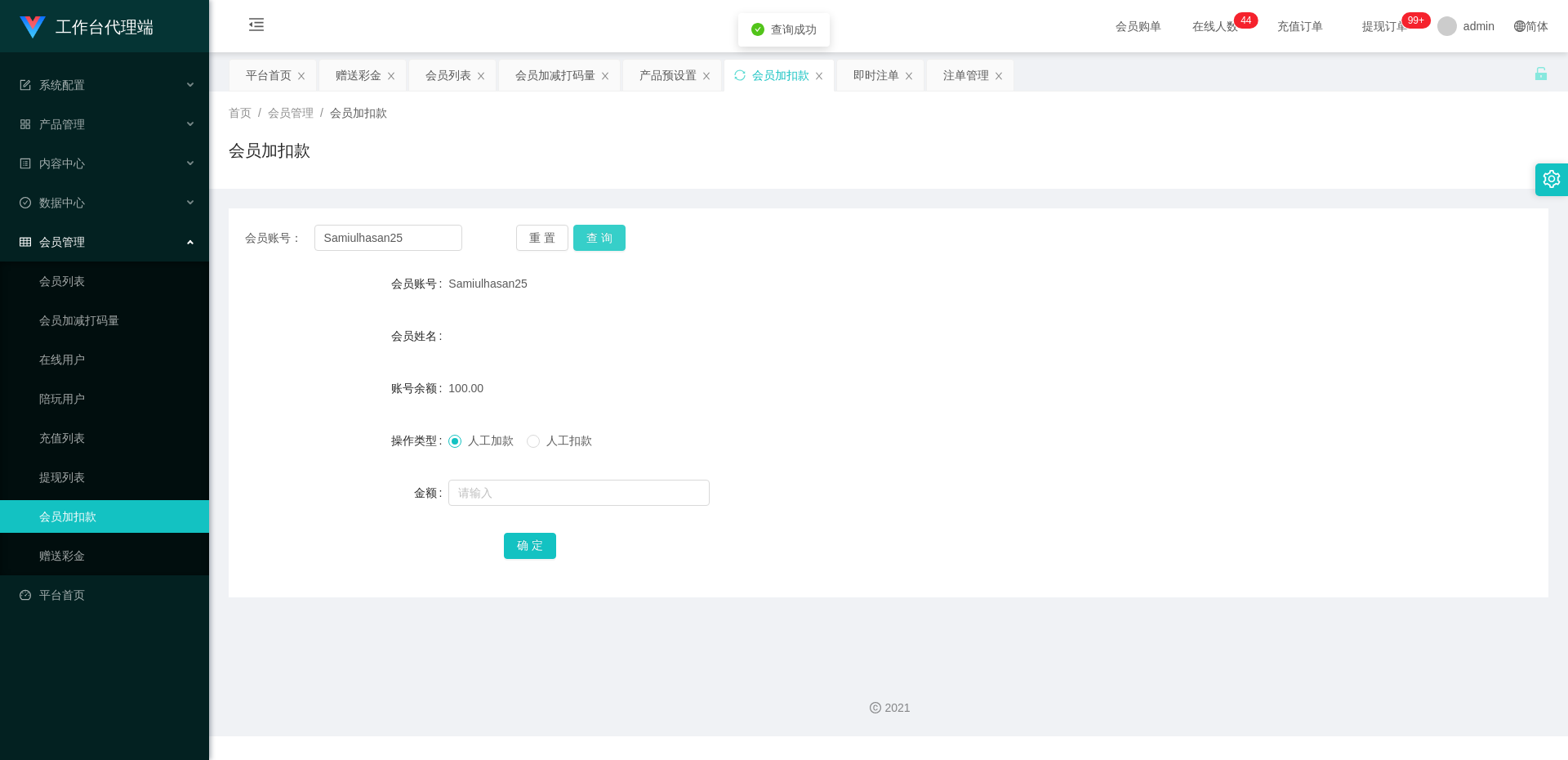
click at [590, 233] on button "查 询" at bounding box center [599, 238] width 52 height 27
drag, startPoint x: 431, startPoint y: 242, endPoint x: 259, endPoint y: 238, distance: 172.0
click at [259, 238] on div "会员账号： Samiulhasan25" at bounding box center [354, 238] width 217 height 27
click at [612, 243] on button "查 询" at bounding box center [599, 238] width 52 height 27
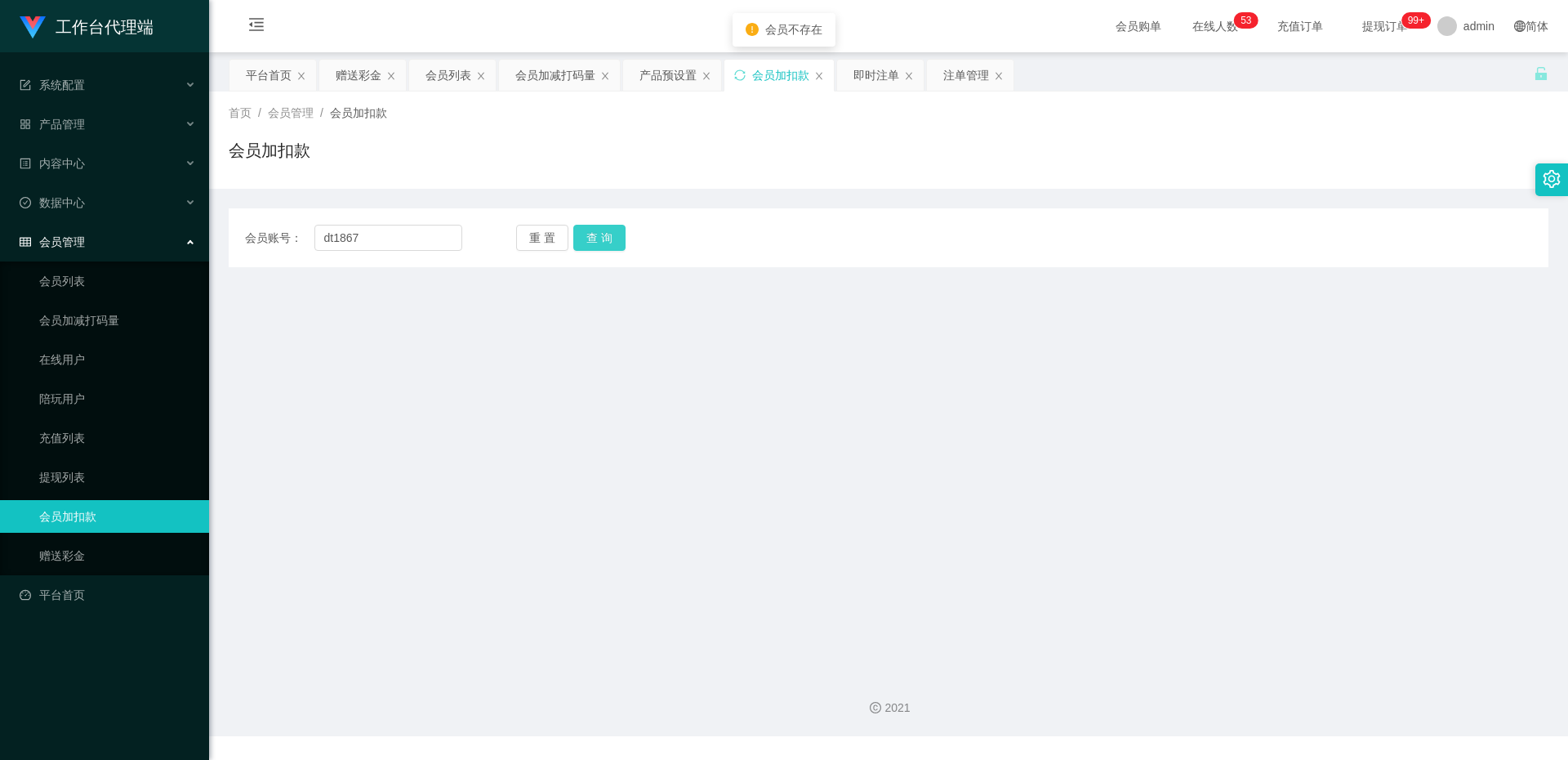
click at [601, 244] on button "查 询" at bounding box center [599, 238] width 52 height 27
click at [382, 245] on input "dt1867" at bounding box center [388, 238] width 148 height 27
click at [332, 238] on input "dt1867" at bounding box center [388, 238] width 148 height 27
click at [416, 235] on input "dt1867" at bounding box center [388, 238] width 148 height 27
type input "dt1687"
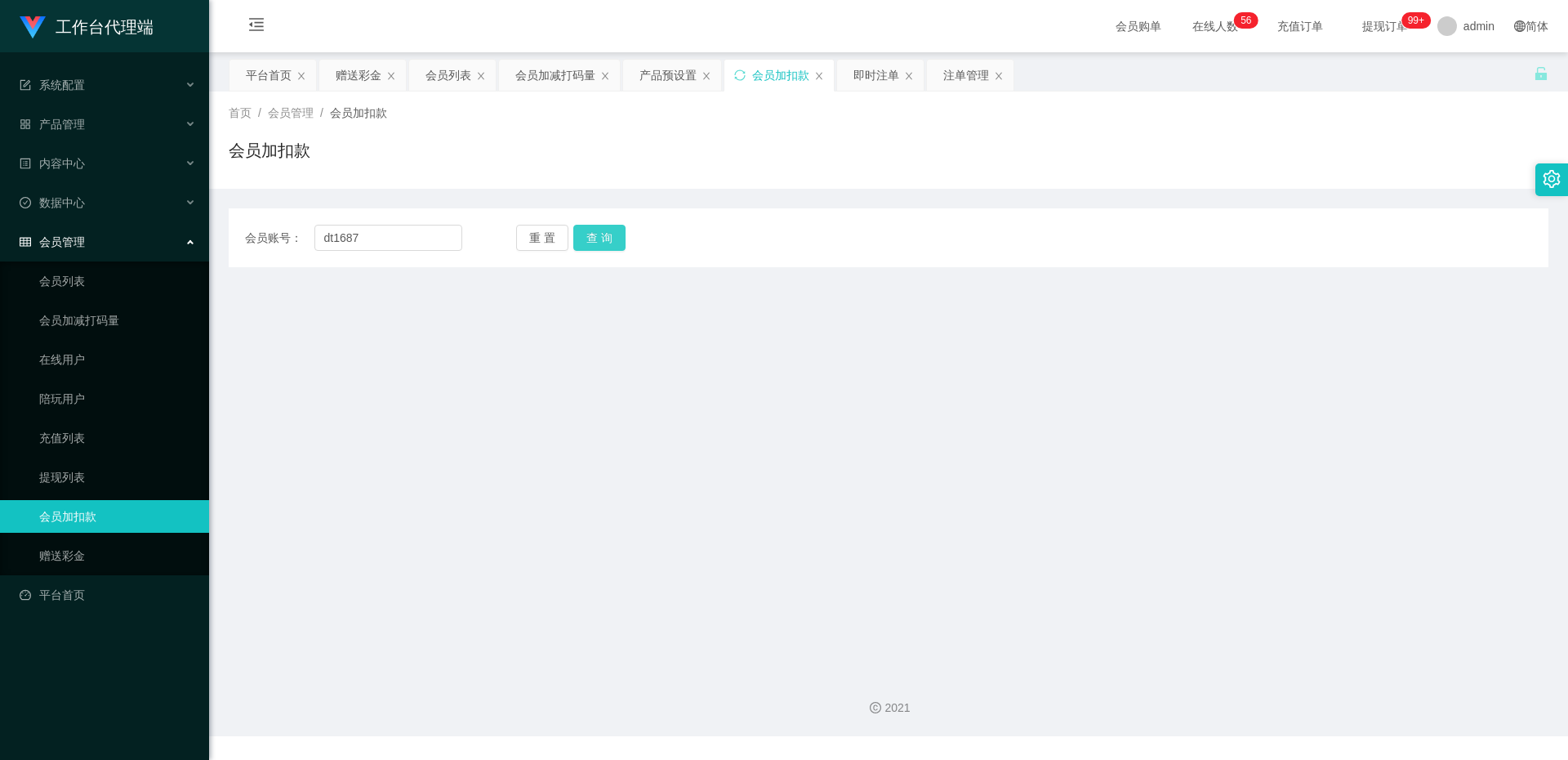
click at [600, 244] on button "查 询" at bounding box center [599, 238] width 52 height 27
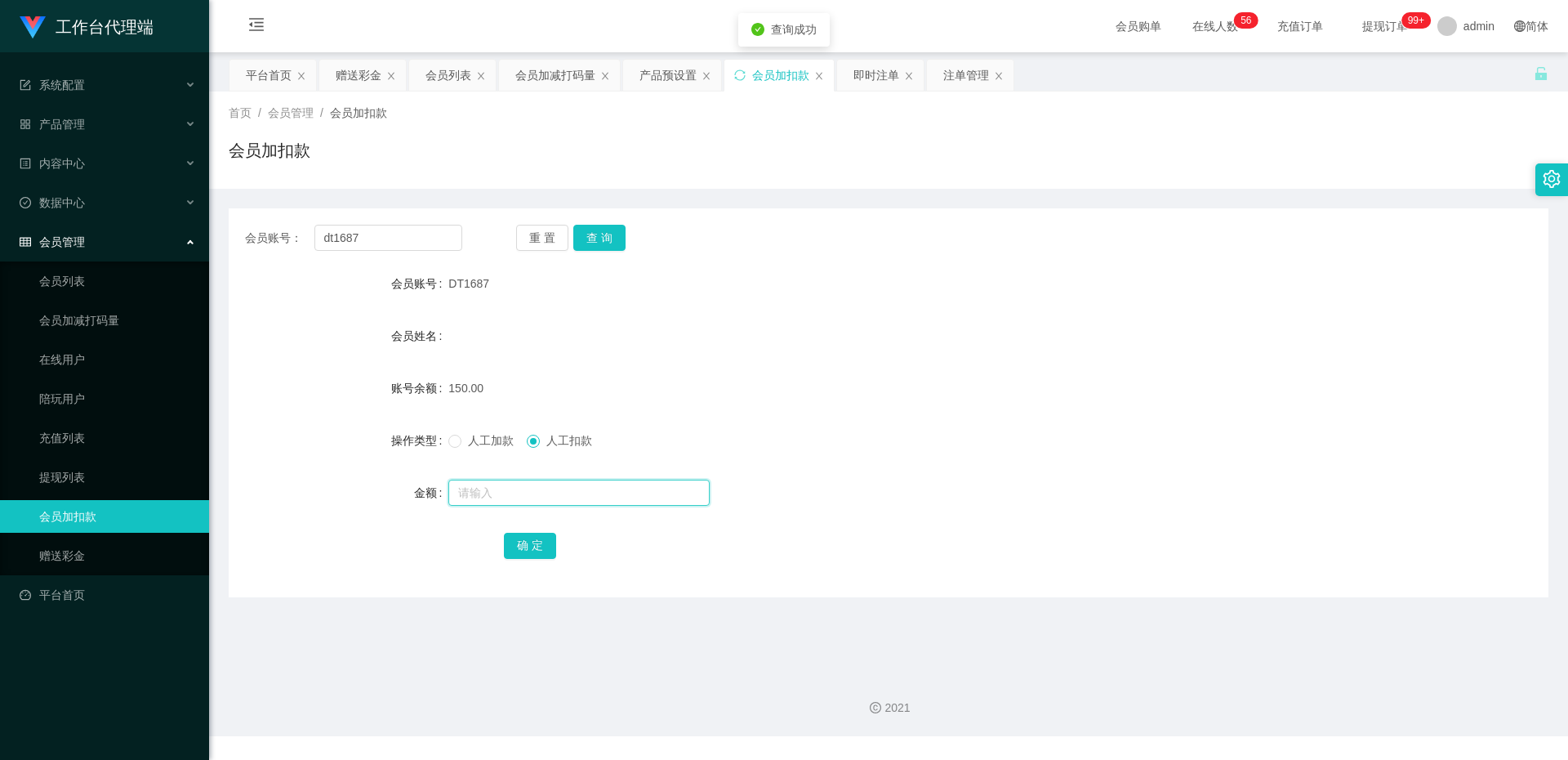
click at [560, 496] on input "text" at bounding box center [578, 493] width 261 height 27
type input "4"
type input "150"
click at [536, 547] on button "确 定" at bounding box center [530, 546] width 52 height 27
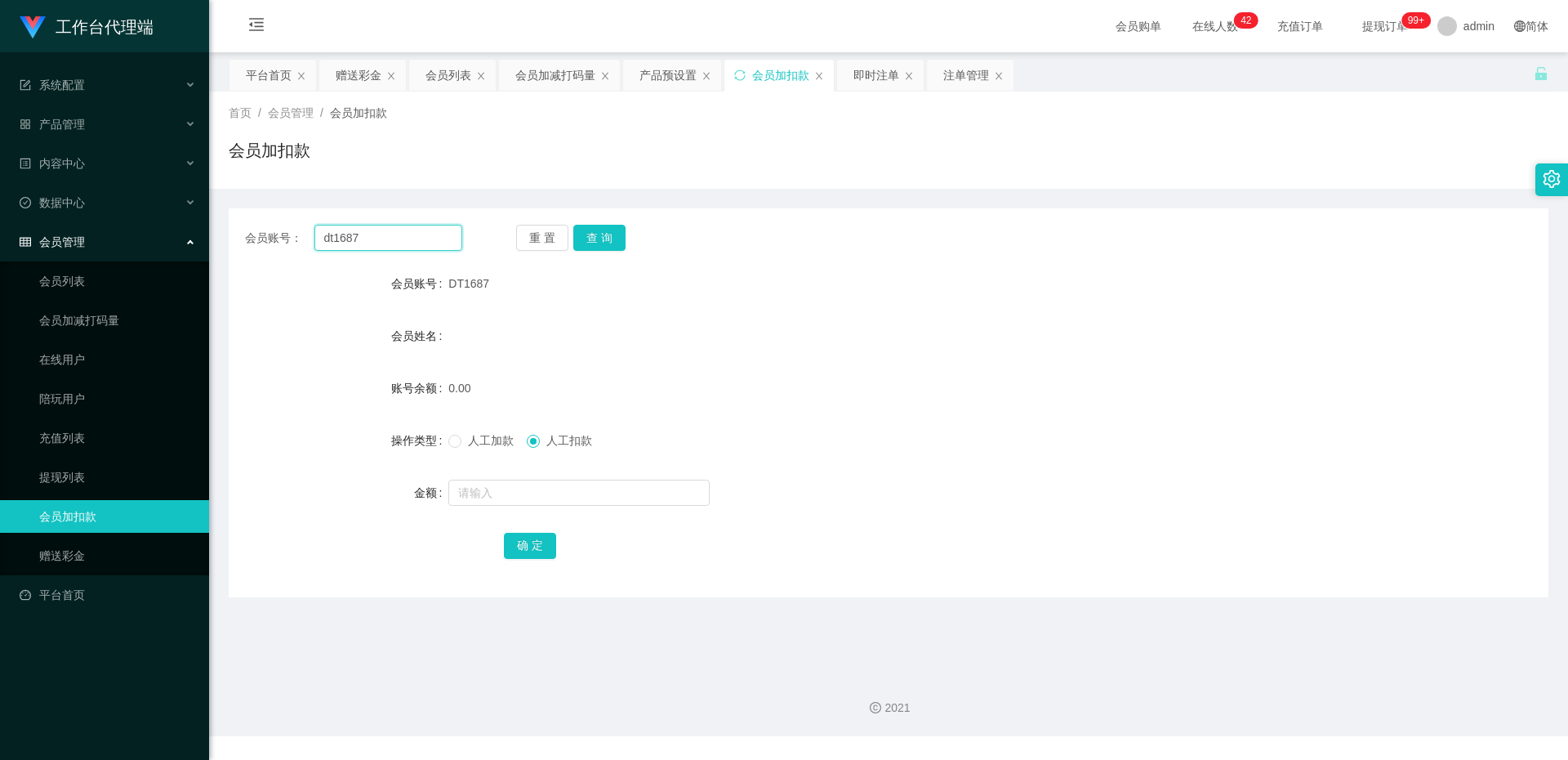
drag, startPoint x: 435, startPoint y: 240, endPoint x: 291, endPoint y: 235, distance: 144.1
click at [291, 235] on div "会员账号： dt1687" at bounding box center [354, 238] width 217 height 27
paste input "Samiulhasan25"
type input "Samiulhasan25"
click at [595, 235] on button "查 询" at bounding box center [599, 238] width 52 height 27
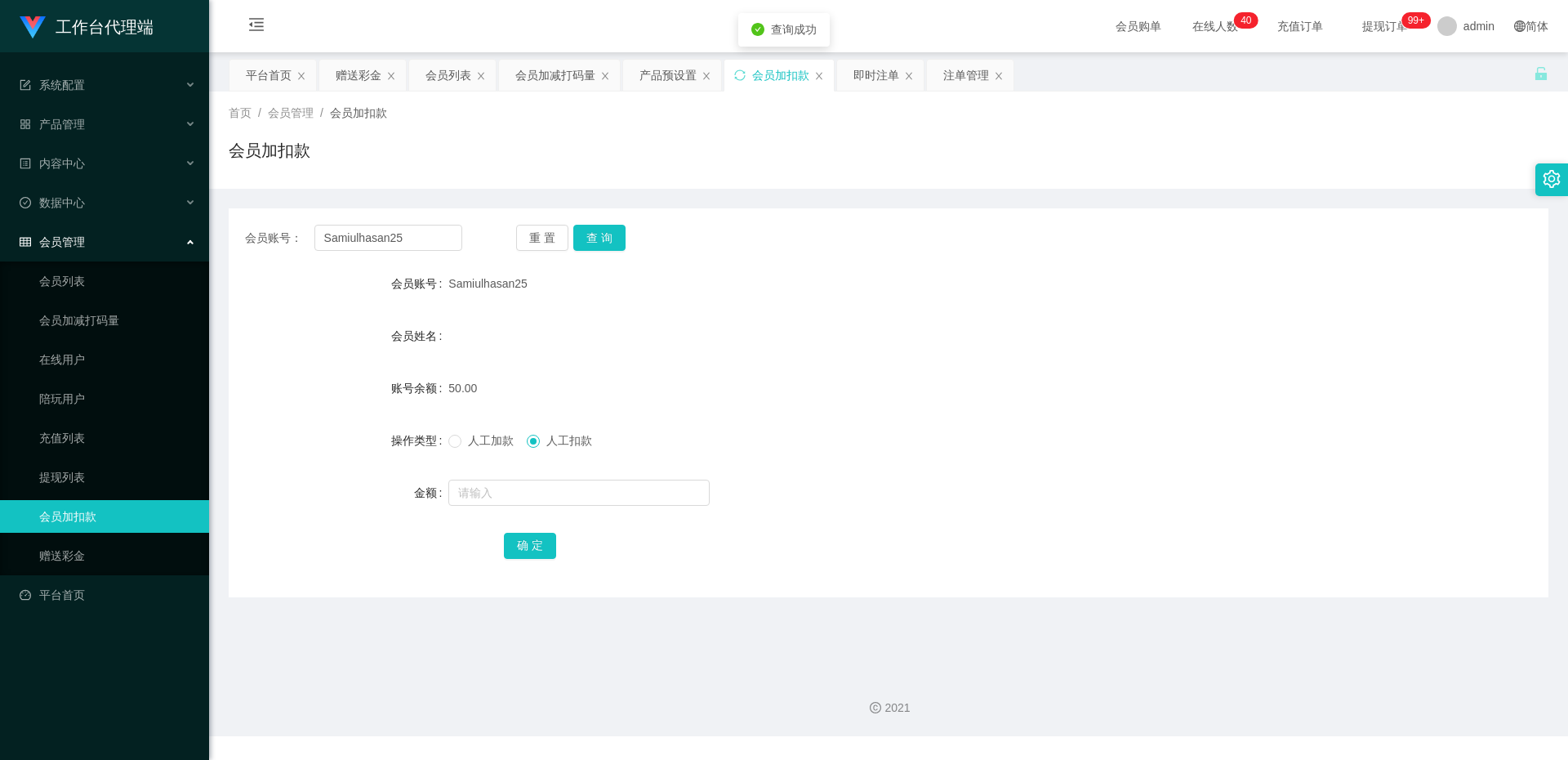
click at [457, 432] on label "人工加款" at bounding box center [484, 440] width 72 height 17
click at [463, 490] on input "text" at bounding box center [578, 493] width 261 height 27
type input "100"
click at [516, 549] on button "确 定" at bounding box center [530, 546] width 52 height 27
click at [598, 237] on button "查 询" at bounding box center [599, 238] width 52 height 27
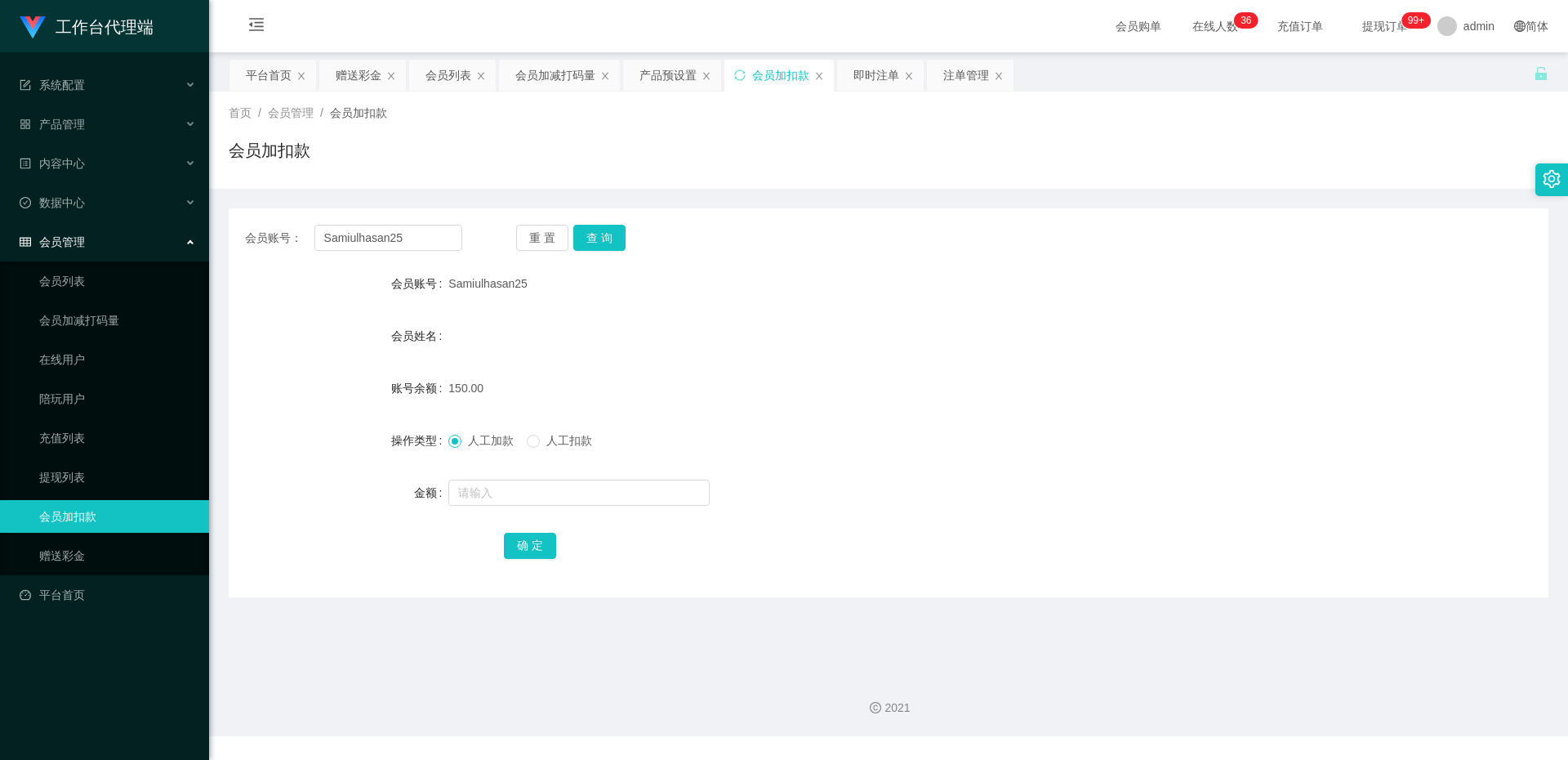
click at [556, 440] on span "人工扣款" at bounding box center [569, 440] width 59 height 13
click at [532, 490] on input "text" at bounding box center [578, 493] width 261 height 27
type input "150"
drag, startPoint x: 534, startPoint y: 547, endPoint x: 509, endPoint y: 561, distance: 28.7
click at [534, 547] on button "确 定" at bounding box center [530, 546] width 52 height 27
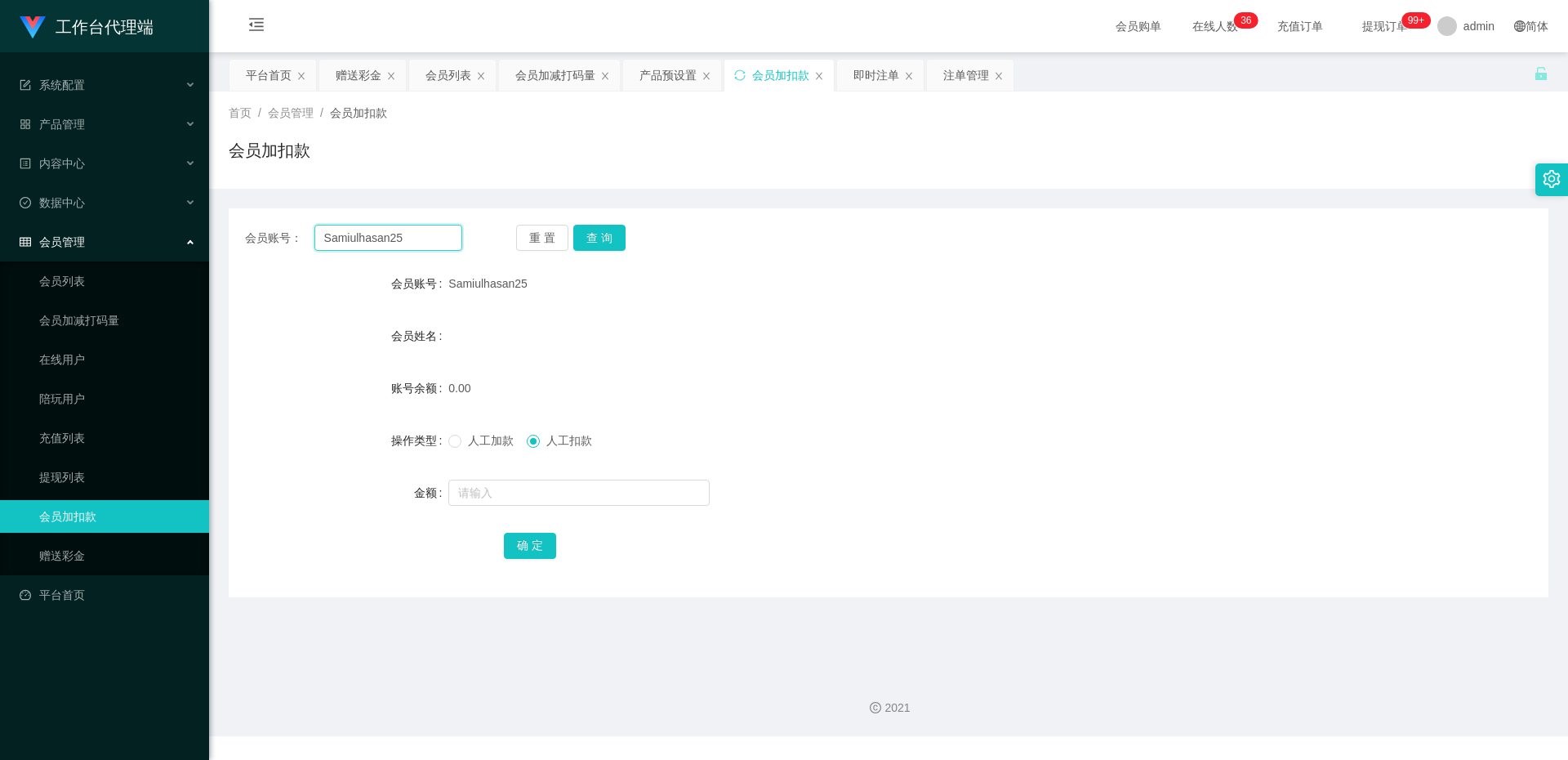
drag, startPoint x: 417, startPoint y: 240, endPoint x: 311, endPoint y: 225, distance: 107.1
click at [311, 225] on div "会员账号： Samiulhasan25" at bounding box center [354, 238] width 217 height 27
type input "DT1687"
click at [592, 230] on button "查 询" at bounding box center [599, 238] width 52 height 27
